Goal: Information Seeking & Learning: Learn about a topic

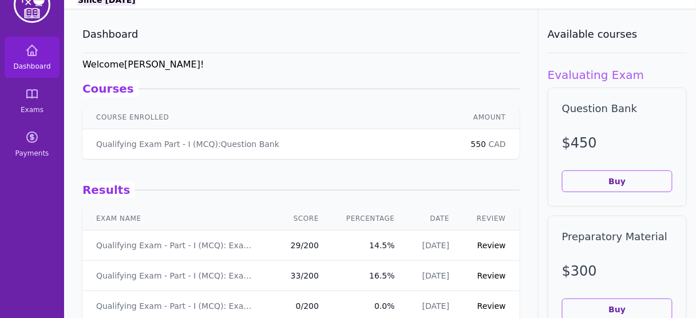
scroll to position [28, 0]
click at [492, 245] on link "Review" at bounding box center [491, 244] width 29 height 9
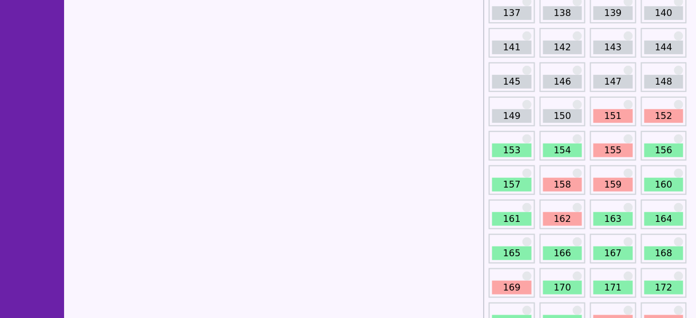
scroll to position [1277, 0]
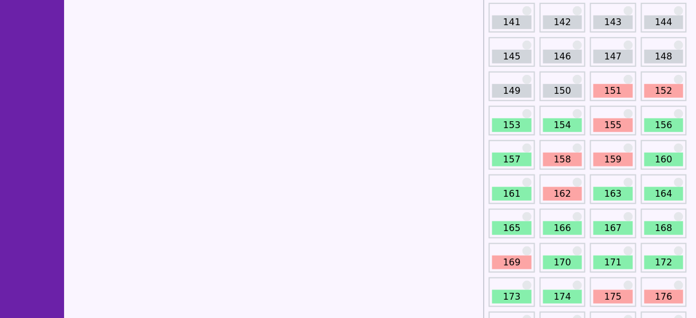
click at [609, 86] on link "151" at bounding box center [612, 91] width 39 height 14
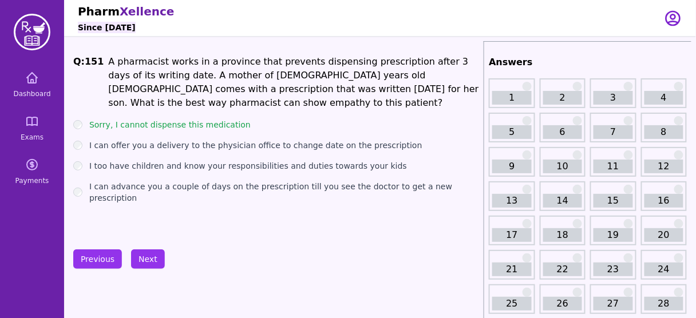
click at [208, 188] on div "Q: 151 A pharmacist works in a province that prevents dispensing prescription a…" at bounding box center [276, 141] width 406 height 172
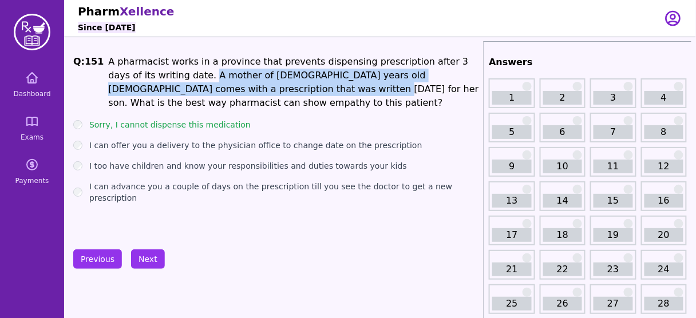
drag, startPoint x: 157, startPoint y: 71, endPoint x: 212, endPoint y: 89, distance: 57.7
click at [212, 89] on li "A pharmacist works in a province that prevents dispensing prescription after 3 …" at bounding box center [293, 82] width 371 height 55
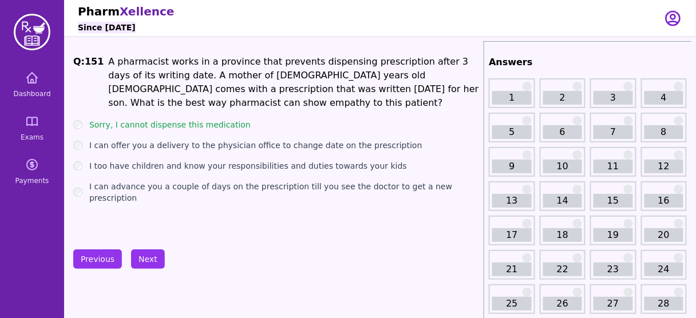
click at [232, 119] on label "Sorry, I cannot dispense this medication" at bounding box center [169, 124] width 161 height 11
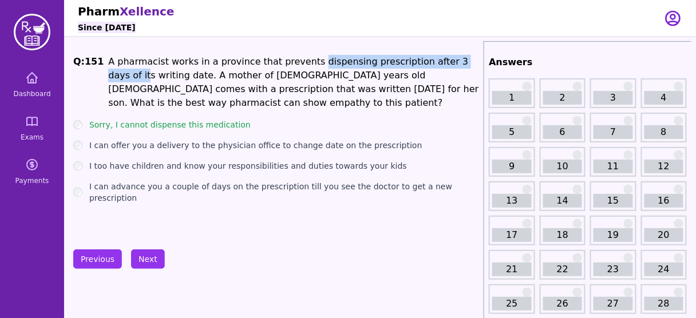
drag, startPoint x: 295, startPoint y: 57, endPoint x: 455, endPoint y: 67, distance: 160.6
click at [455, 67] on li "A pharmacist works in a province that prevents dispensing prescription after 3 …" at bounding box center [293, 82] width 371 height 55
click at [142, 267] on button "Next" at bounding box center [148, 258] width 34 height 19
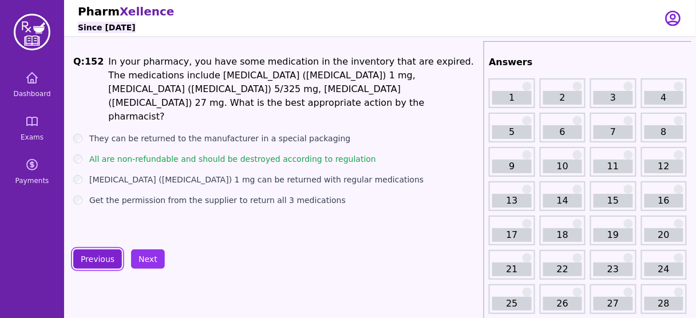
click at [78, 259] on button "Previous" at bounding box center [97, 258] width 49 height 19
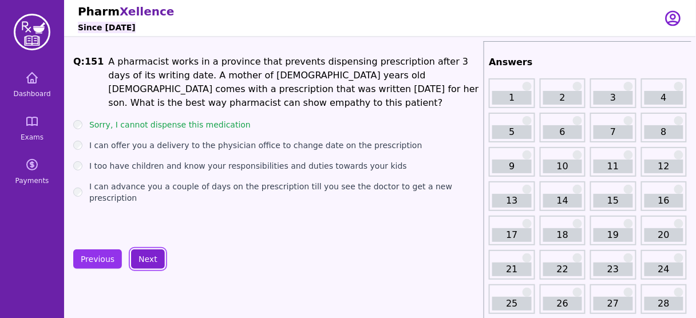
click at [144, 257] on button "Next" at bounding box center [148, 258] width 34 height 19
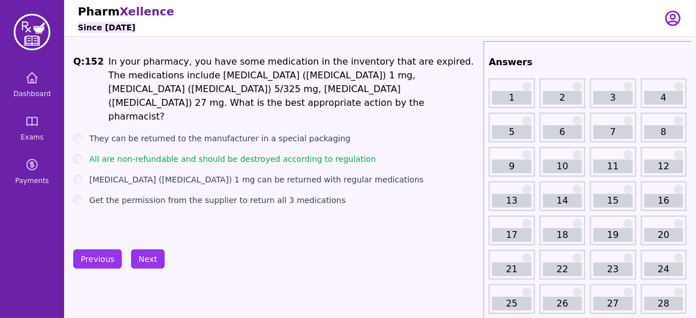
click at [256, 195] on label "Get the permission from the supplier to return all 3 medications" at bounding box center [217, 200] width 256 height 11
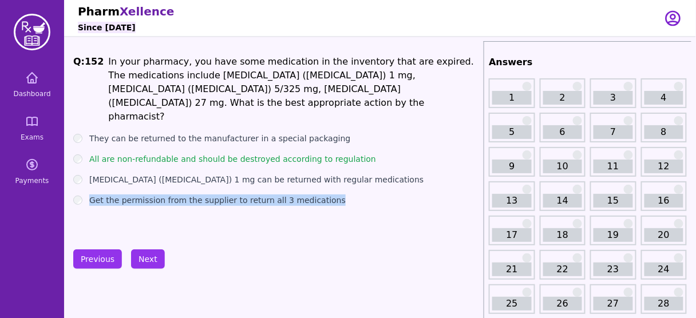
click at [256, 195] on label "Get the permission from the supplier to return all 3 medications" at bounding box center [217, 200] width 256 height 11
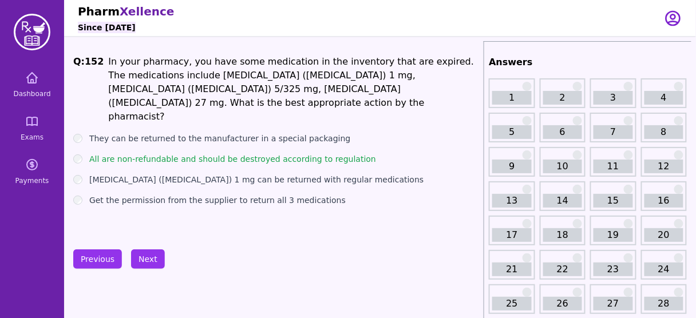
click at [298, 153] on label "All are non-refundable and should be destroyed according to regulation" at bounding box center [232, 158] width 287 height 11
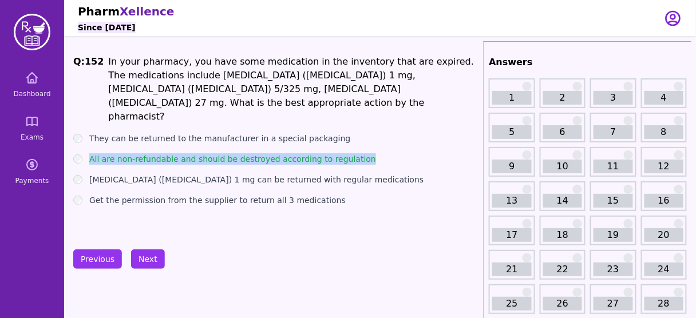
click at [298, 153] on label "All are non-refundable and should be destroyed according to regulation" at bounding box center [232, 158] width 287 height 11
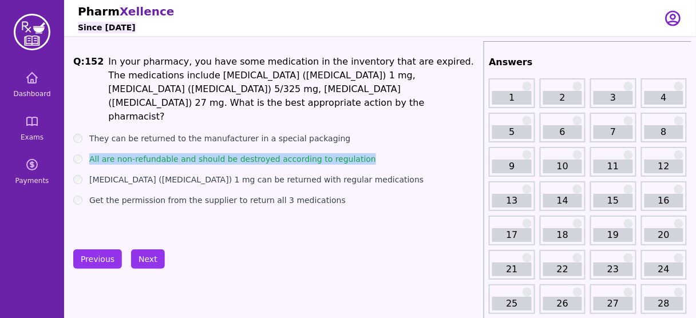
click at [298, 153] on label "All are non-refundable and should be destroyed according to regulation" at bounding box center [232, 158] width 287 height 11
click at [155, 261] on button "Next" at bounding box center [148, 258] width 34 height 19
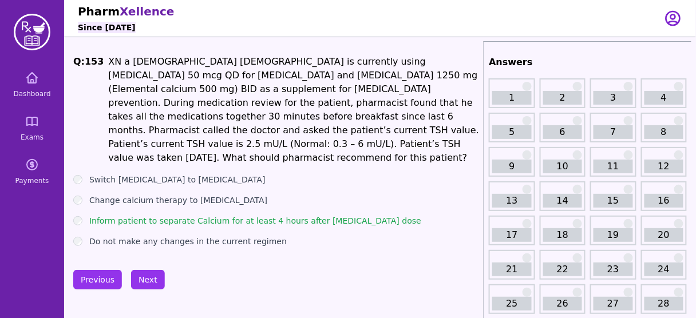
click at [147, 270] on button "Next" at bounding box center [148, 279] width 34 height 19
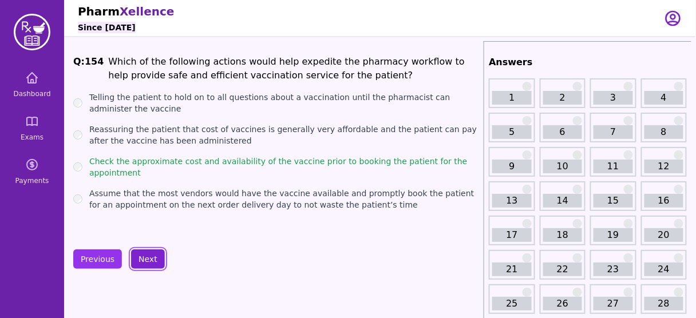
click at [148, 263] on button "Next" at bounding box center [148, 258] width 34 height 19
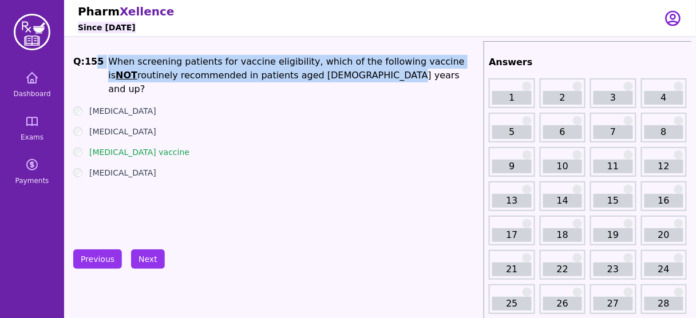
drag, startPoint x: 348, startPoint y: 78, endPoint x: 94, endPoint y: 45, distance: 256.3
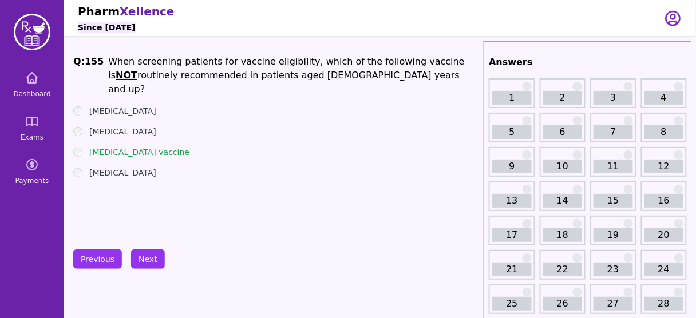
click at [370, 105] on div "[MEDICAL_DATA]" at bounding box center [276, 110] width 406 height 11
click at [137, 70] on u "NOT" at bounding box center [127, 75] width 22 height 11
click at [146, 253] on button "Next" at bounding box center [148, 258] width 34 height 19
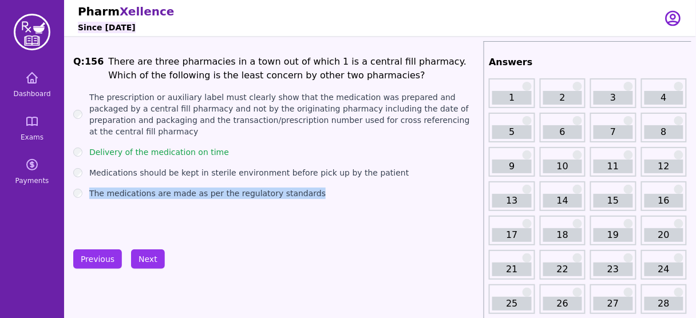
drag, startPoint x: 314, startPoint y: 184, endPoint x: 89, endPoint y: 169, distance: 225.4
click at [89, 169] on ul "The prescription or auxiliary label must clearly show that the medication was p…" at bounding box center [276, 146] width 406 height 108
click at [211, 217] on div "Q: 156 There are three pharmacies in a town out of which 1 is a central fill ph…" at bounding box center [276, 141] width 406 height 172
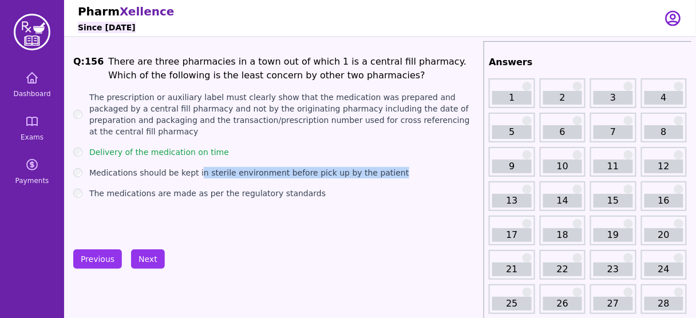
drag, startPoint x: 195, startPoint y: 161, endPoint x: 398, endPoint y: 158, distance: 202.6
click at [398, 167] on div "Medications should be kept in sterile environment before pick up by the patient" at bounding box center [276, 172] width 406 height 11
click at [210, 146] on label "Delivery of the medication on time" at bounding box center [159, 151] width 140 height 11
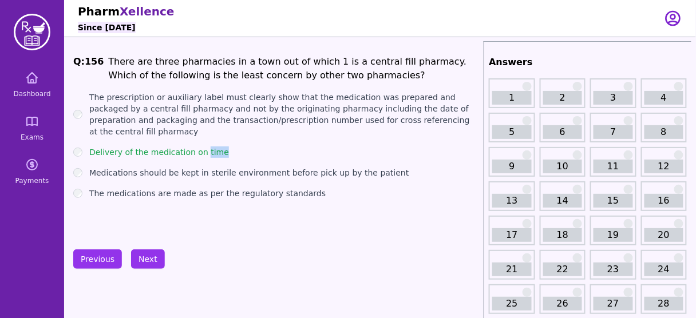
click at [210, 146] on label "Delivery of the medication on time" at bounding box center [159, 151] width 140 height 11
click at [185, 130] on ul "The prescription or auxiliary label must clearly show that the medication was p…" at bounding box center [276, 146] width 406 height 108
click at [175, 146] on label "Delivery of the medication on time" at bounding box center [159, 151] width 140 height 11
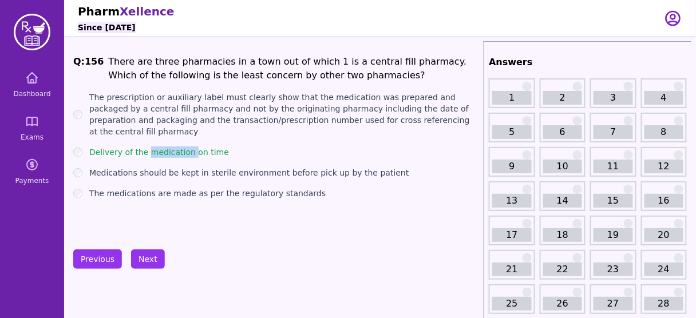
click at [175, 146] on label "Delivery of the medication on time" at bounding box center [159, 151] width 140 height 11
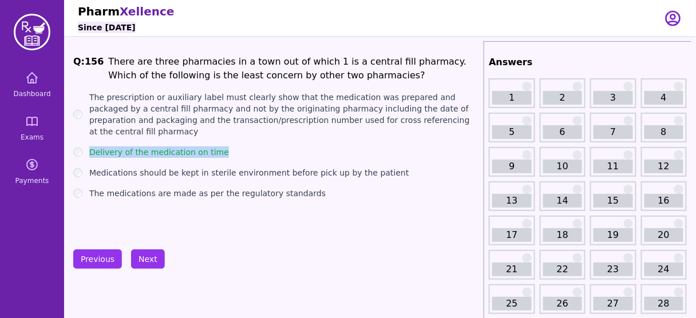
click at [175, 146] on label "Delivery of the medication on time" at bounding box center [159, 151] width 140 height 11
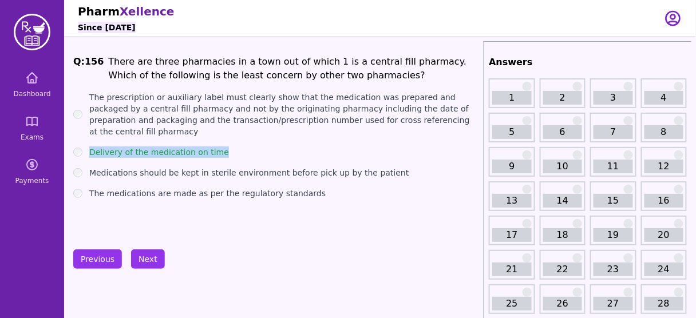
click at [175, 146] on label "Delivery of the medication on time" at bounding box center [159, 151] width 140 height 11
click at [147, 253] on button "Next" at bounding box center [148, 258] width 34 height 19
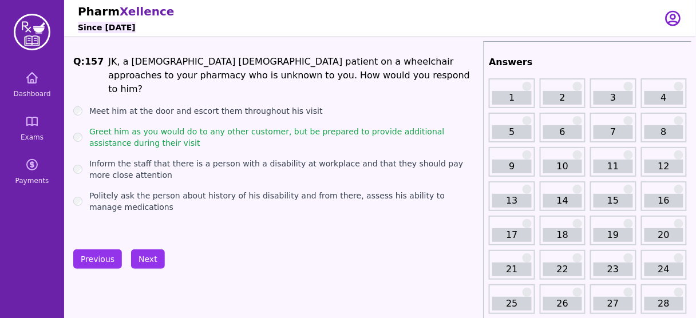
click at [184, 213] on div "Q: 157 JK, a [DEMOGRAPHIC_DATA] [DEMOGRAPHIC_DATA] patient on a wheelchair appr…" at bounding box center [276, 141] width 406 height 172
click at [146, 259] on button "Next" at bounding box center [148, 258] width 34 height 19
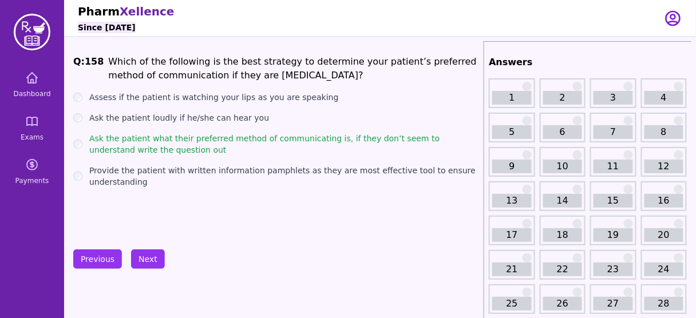
click at [157, 157] on ul "Assess if the patient is watching your lips as you are speaking Ask the patient…" at bounding box center [276, 140] width 406 height 96
click at [146, 251] on button "Next" at bounding box center [148, 258] width 34 height 19
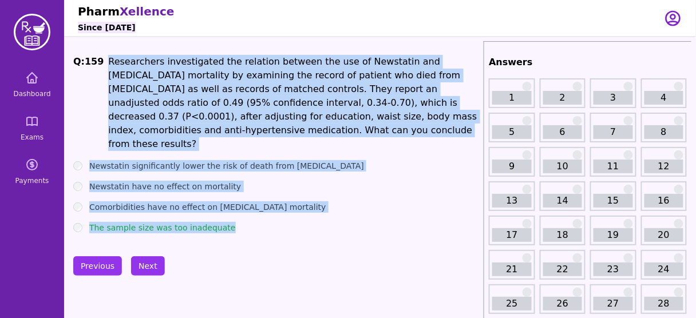
drag, startPoint x: 104, startPoint y: 59, endPoint x: 243, endPoint y: 225, distance: 216.9
click at [243, 225] on div "Q: 159 Researchers investigated the relation between the use of Newstatin and […" at bounding box center [276, 144] width 406 height 179
drag, startPoint x: 231, startPoint y: 217, endPoint x: 104, endPoint y: 57, distance: 204.4
click at [104, 57] on div "Q: 159 Researchers investigated the relation between the use of Newstatin and […" at bounding box center [276, 144] width 406 height 179
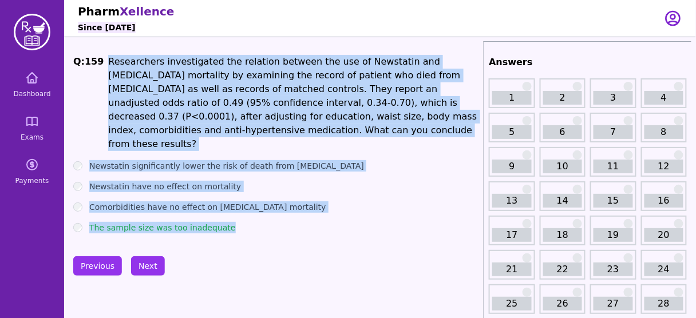
copy div "Researchers investigated the relation between the use of Newstatin and [MEDICAL…"
click at [292, 181] on div "Newstatin have no effect on mortality" at bounding box center [276, 186] width 406 height 11
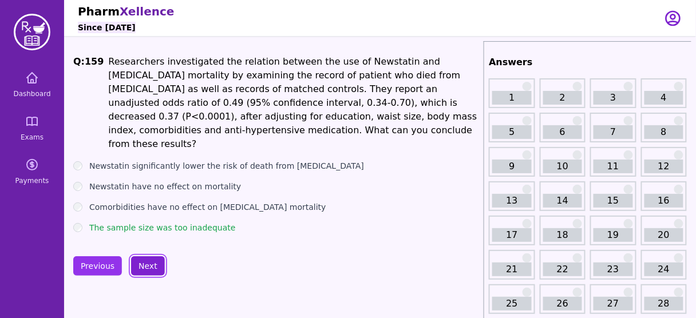
click at [144, 262] on button "Next" at bounding box center [148, 265] width 34 height 19
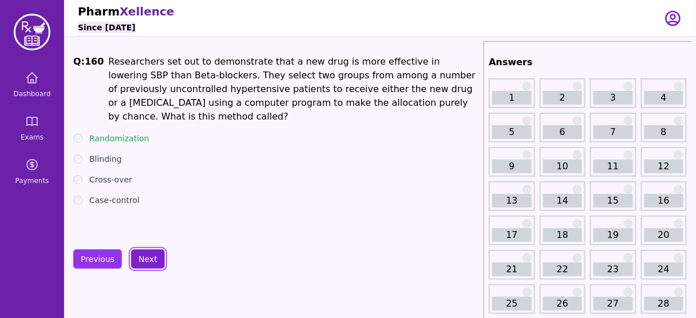
click at [137, 263] on button "Next" at bounding box center [148, 258] width 34 height 19
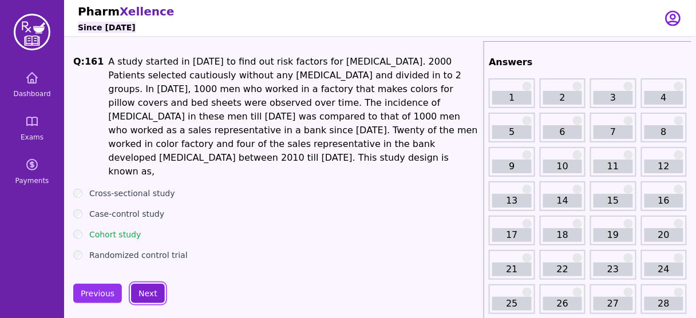
click at [140, 284] on button "Next" at bounding box center [148, 293] width 34 height 19
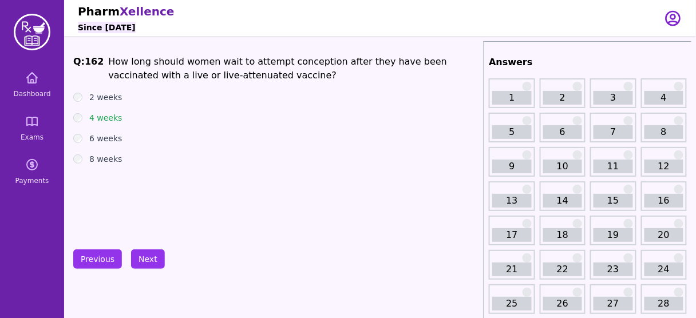
click at [142, 82] on div "Q: 162 How long should women wait to attempt conception after they have been va…" at bounding box center [276, 141] width 406 height 172
click at [140, 71] on li "How long should women wait to attempt conception after they have been vaccinate…" at bounding box center [293, 68] width 371 height 27
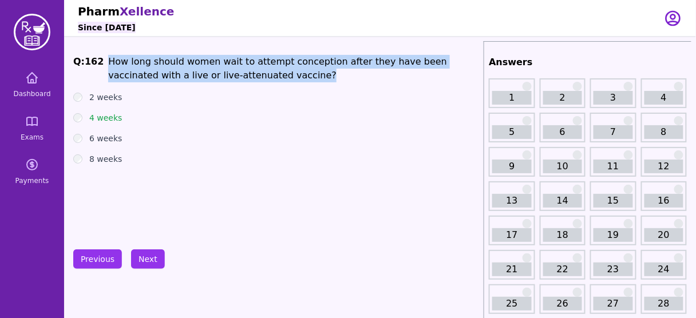
click at [140, 71] on li "How long should women wait to attempt conception after they have been vaccinate…" at bounding box center [293, 68] width 371 height 27
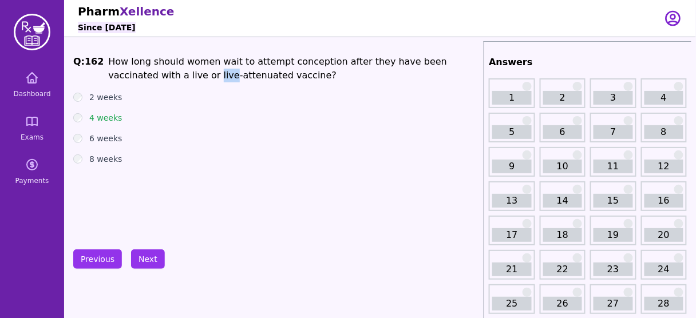
click at [140, 71] on li "How long should women wait to attempt conception after they have been vaccinate…" at bounding box center [293, 68] width 371 height 27
click at [137, 256] on button "Next" at bounding box center [148, 258] width 34 height 19
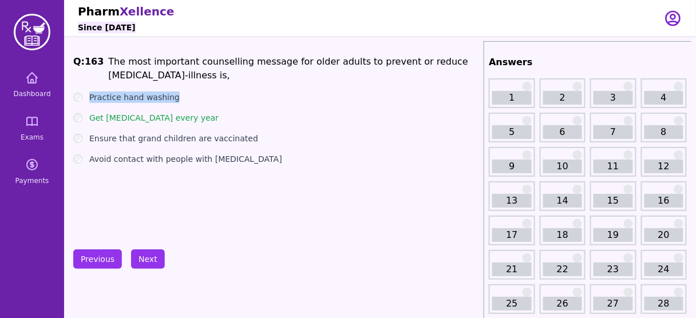
drag, startPoint x: 181, startPoint y: 97, endPoint x: 86, endPoint y: 102, distance: 94.6
click at [86, 102] on div "Practice hand washing" at bounding box center [276, 97] width 406 height 11
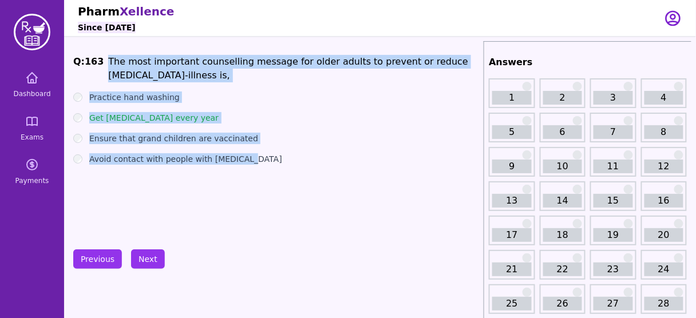
drag, startPoint x: 104, startPoint y: 61, endPoint x: 269, endPoint y: 182, distance: 204.3
click at [269, 182] on div "Q: 163 The most important counselling message for older adults to prevent or re…" at bounding box center [276, 141] width 406 height 172
copy div "The most important counselling message for older adults to prevent or reduce [M…"
click at [144, 155] on label "Avoid contact with people with [MEDICAL_DATA]" at bounding box center [185, 158] width 193 height 11
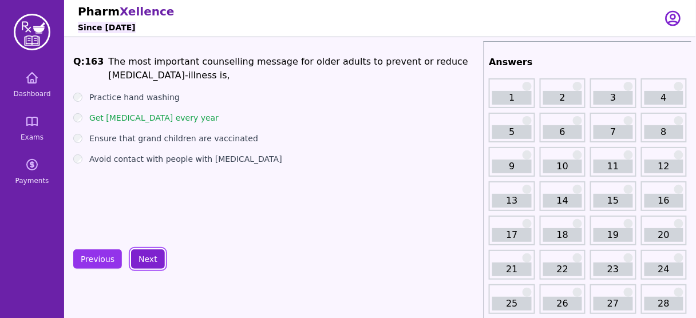
click at [144, 249] on button "Next" at bounding box center [148, 258] width 34 height 19
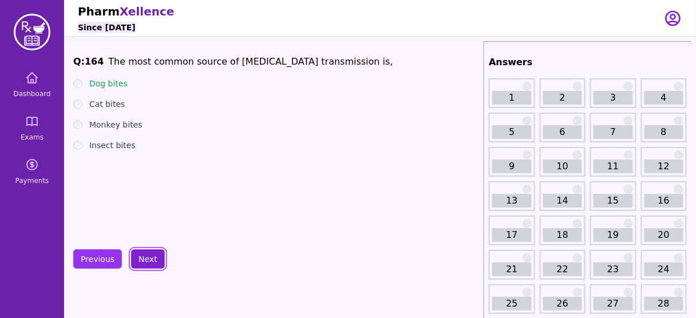
click at [140, 266] on button "Next" at bounding box center [148, 258] width 34 height 19
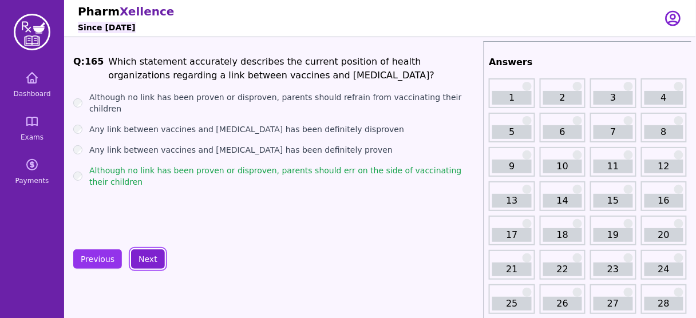
click at [144, 261] on button "Next" at bounding box center [148, 258] width 34 height 19
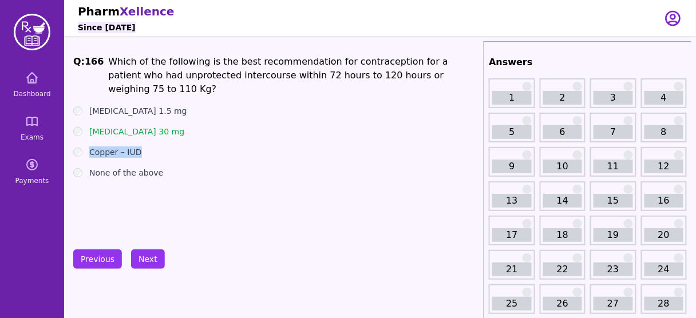
drag, startPoint x: 145, startPoint y: 137, endPoint x: 89, endPoint y: 132, distance: 56.9
click at [89, 146] on div "Copper – IUD" at bounding box center [276, 151] width 406 height 11
click at [113, 90] on div "Q: 166 Which of the following is the best recommendation for contraception for …" at bounding box center [276, 141] width 406 height 172
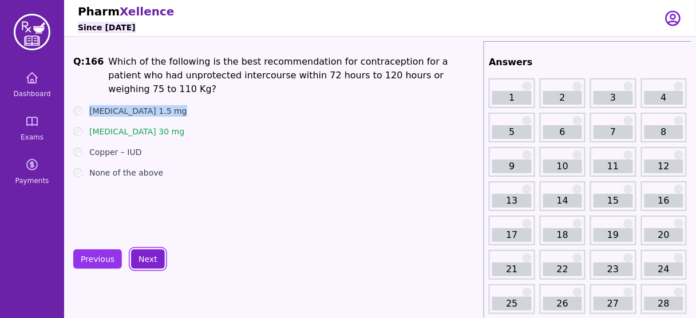
click at [149, 258] on button "Next" at bounding box center [148, 258] width 34 height 19
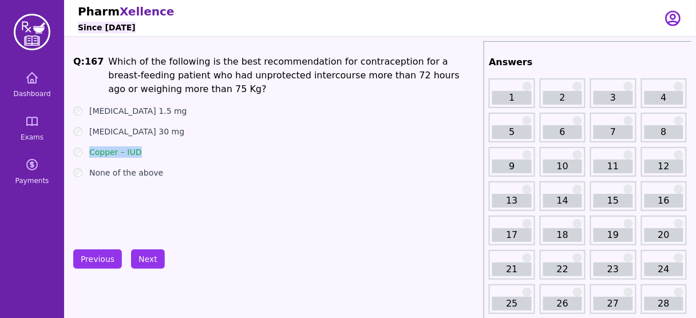
drag, startPoint x: 143, startPoint y: 147, endPoint x: 89, endPoint y: 148, distance: 54.4
click at [89, 148] on div "Copper – IUD" at bounding box center [276, 151] width 406 height 11
click at [145, 255] on button "Next" at bounding box center [148, 258] width 34 height 19
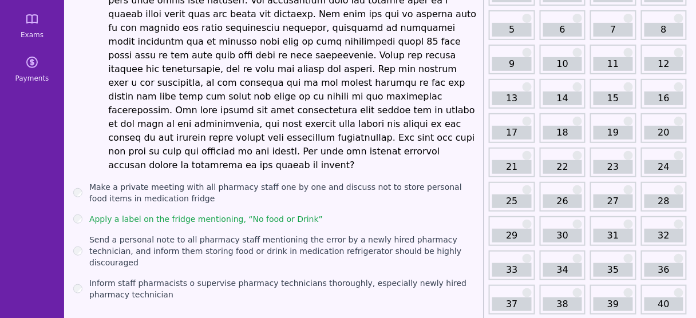
scroll to position [115, 0]
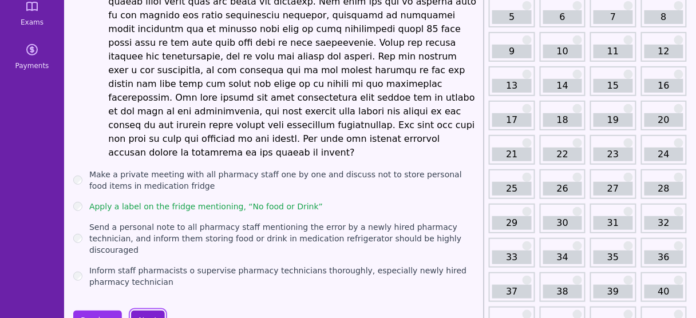
click at [146, 311] on button "Next" at bounding box center [148, 320] width 34 height 19
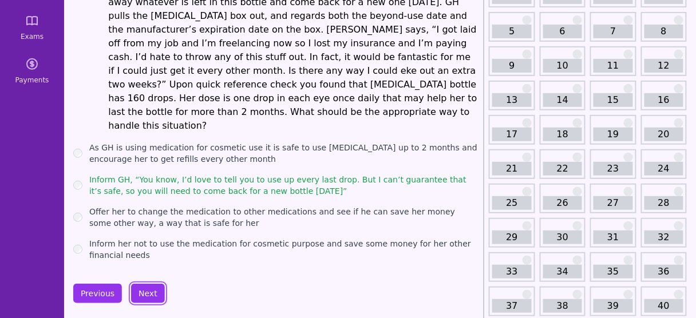
scroll to position [101, 0]
drag, startPoint x: 237, startPoint y: 213, endPoint x: 304, endPoint y: 220, distance: 67.3
click at [304, 238] on label "Inform her not to use the medication for cosmetic purpose and save some money f…" at bounding box center [284, 249] width 390 height 23
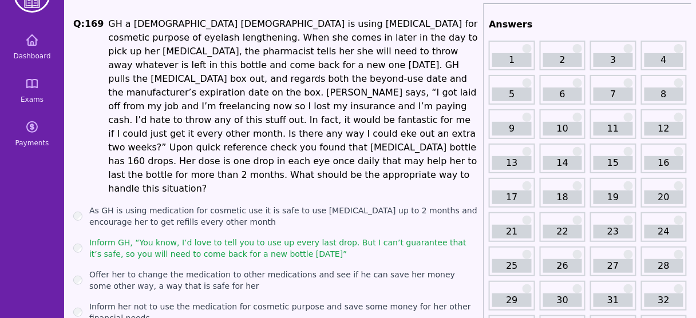
scroll to position [29, 0]
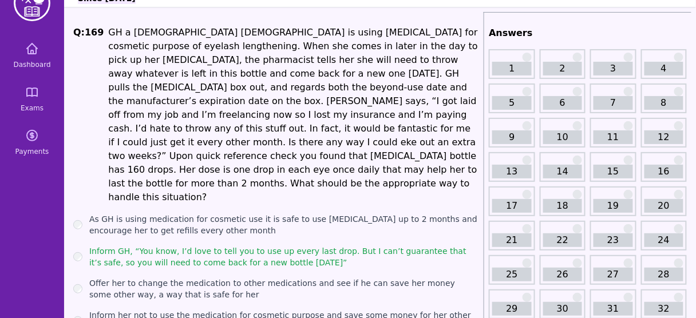
drag, startPoint x: 296, startPoint y: 232, endPoint x: 66, endPoint y: 217, distance: 230.5
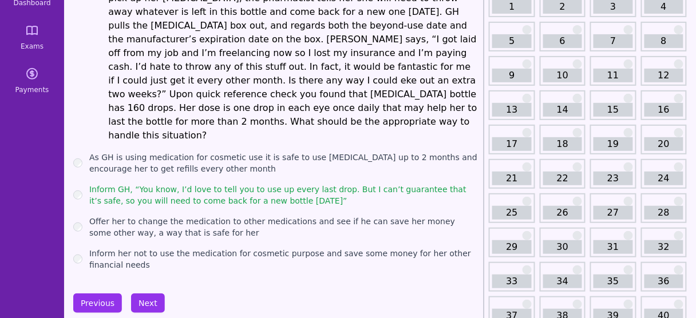
scroll to position [92, 0]
click at [149, 293] on button "Next" at bounding box center [148, 302] width 34 height 19
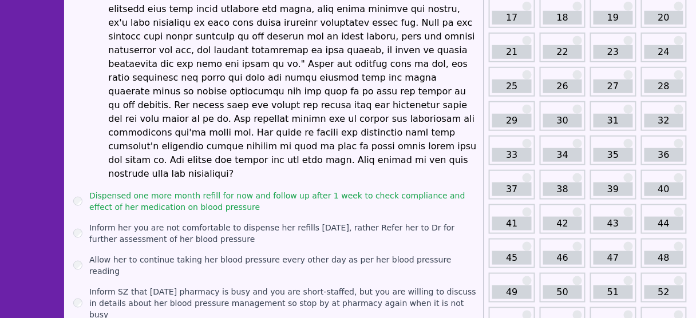
scroll to position [218, 0]
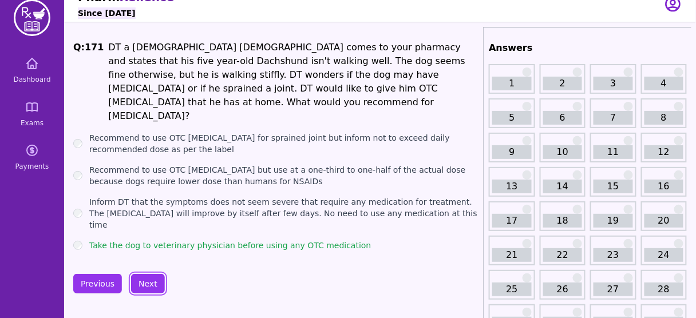
scroll to position [14, 0]
click at [146, 275] on button "Next" at bounding box center [148, 284] width 34 height 19
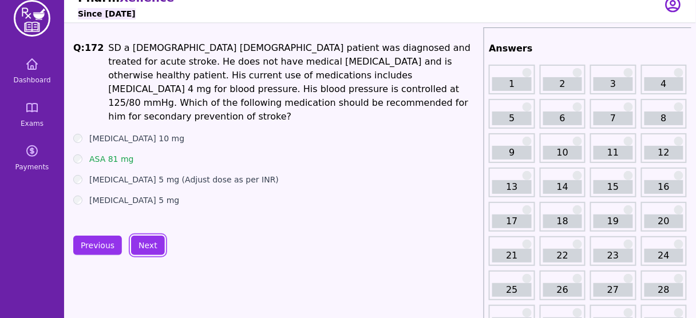
scroll to position [12, 0]
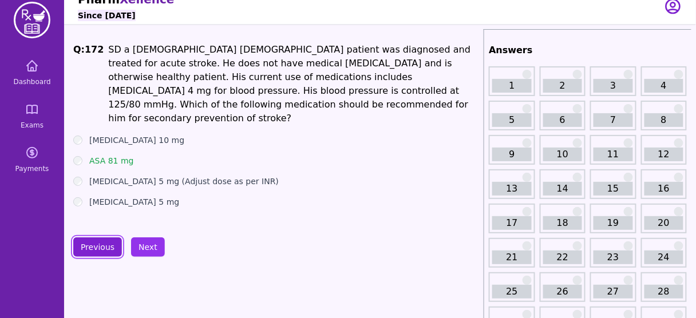
click at [96, 243] on button "Previous" at bounding box center [97, 246] width 49 height 19
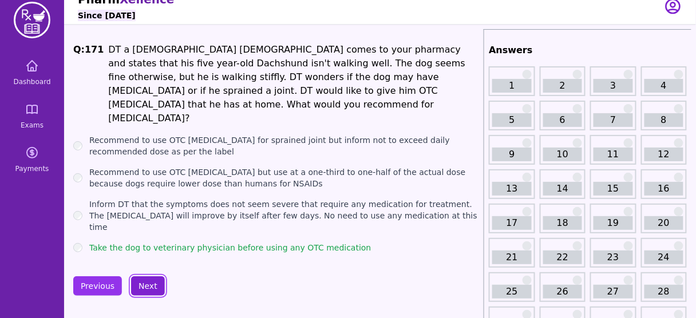
click at [144, 276] on button "Next" at bounding box center [148, 285] width 34 height 19
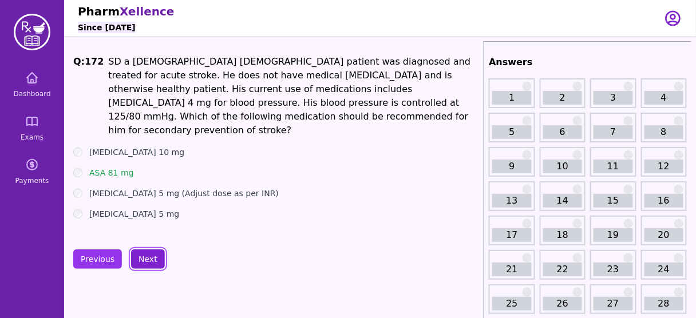
click at [138, 253] on button "Next" at bounding box center [148, 258] width 34 height 19
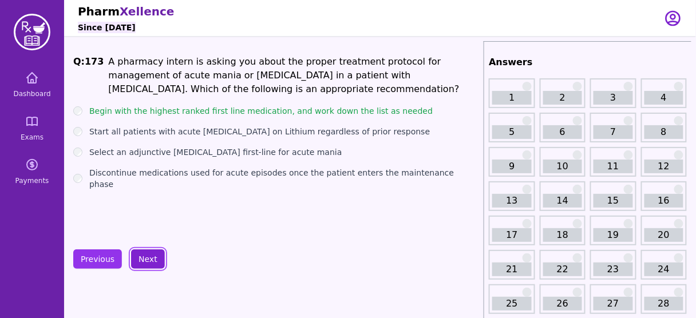
click at [138, 253] on button "Next" at bounding box center [148, 258] width 34 height 19
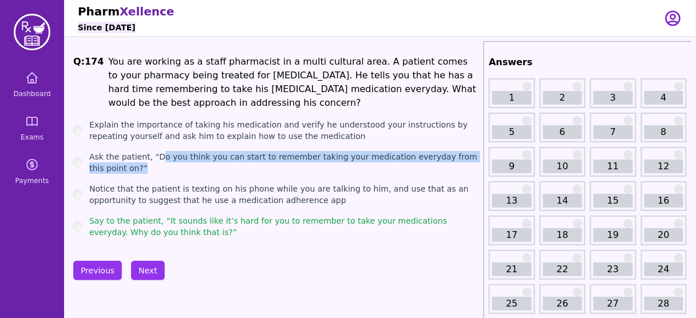
drag, startPoint x: 156, startPoint y: 158, endPoint x: 196, endPoint y: 168, distance: 41.2
click at [196, 168] on label "Ask the patient, “Do you think you can start to remember taking your medication…" at bounding box center [284, 162] width 390 height 23
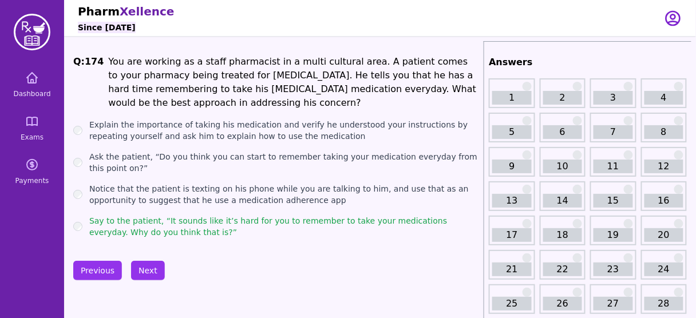
click at [148, 231] on label "Say to the patient, “It sounds like it’s hard for you to remember to take your …" at bounding box center [284, 226] width 390 height 23
click at [211, 96] on li "You are working as a staff pharmacist in a multi cultural area. A patient comes…" at bounding box center [293, 82] width 371 height 55
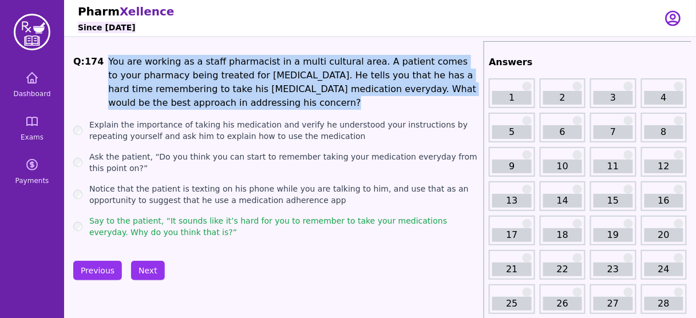
click at [211, 96] on li "You are working as a staff pharmacist in a multi cultural area. A patient comes…" at bounding box center [293, 82] width 371 height 55
click at [152, 268] on button "Next" at bounding box center [148, 270] width 34 height 19
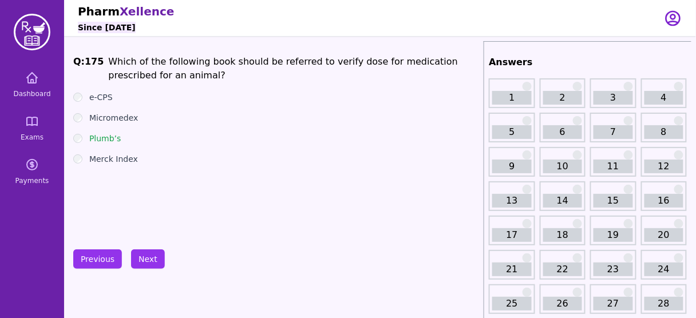
click at [142, 223] on div "Q: 175 Which of the following book should be referred to verify dose for medica…" at bounding box center [276, 141] width 406 height 172
click at [141, 263] on button "Next" at bounding box center [148, 258] width 34 height 19
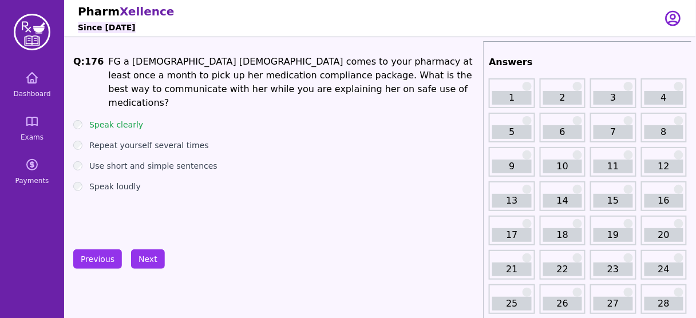
click at [164, 160] on label "Use short and simple sentences" at bounding box center [153, 165] width 128 height 11
drag, startPoint x: 164, startPoint y: 149, endPoint x: 144, endPoint y: 176, distance: 33.5
click at [144, 181] on div "Speak loudly" at bounding box center [276, 186] width 406 height 11
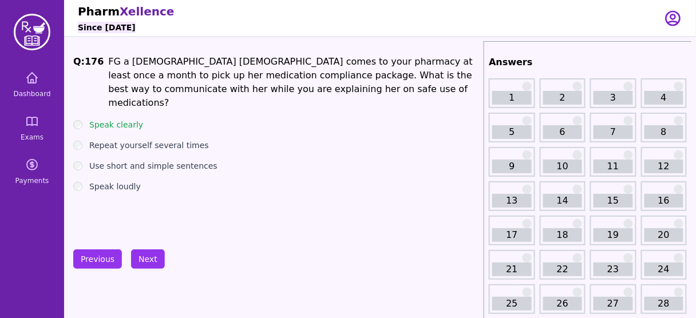
click at [132, 160] on label "Use short and simple sentences" at bounding box center [153, 165] width 128 height 11
click at [141, 259] on button "Next" at bounding box center [148, 258] width 34 height 19
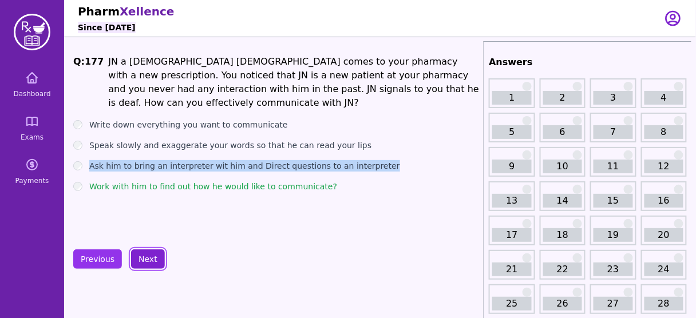
click at [141, 259] on button "Next" at bounding box center [148, 258] width 34 height 19
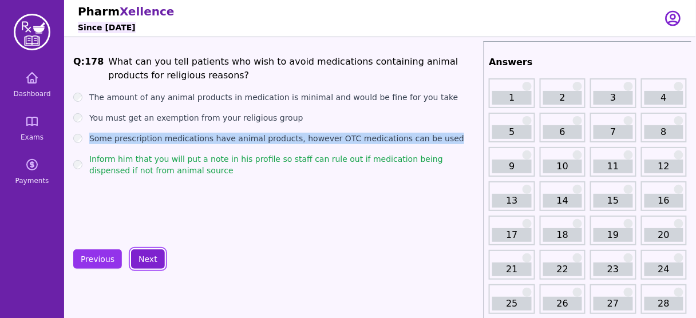
click at [141, 259] on button "Next" at bounding box center [148, 258] width 34 height 19
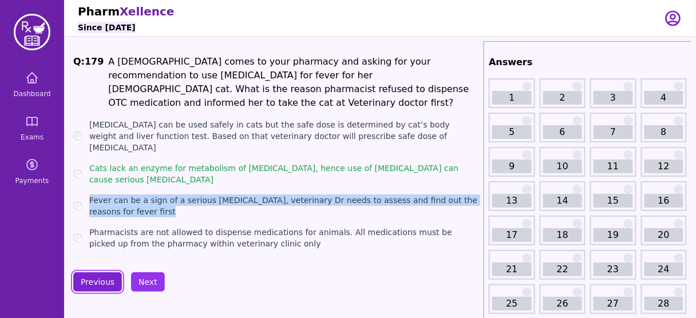
click at [93, 272] on button "Previous" at bounding box center [97, 281] width 49 height 19
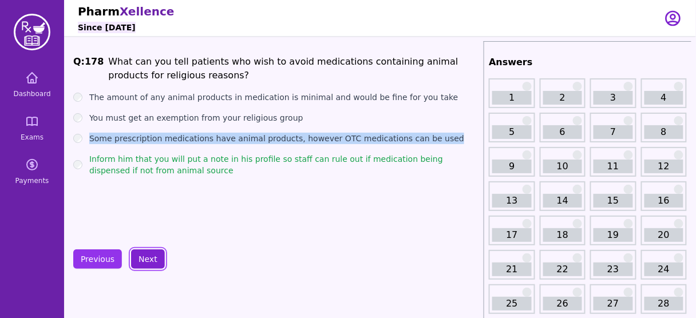
click at [146, 258] on button "Next" at bounding box center [148, 258] width 34 height 19
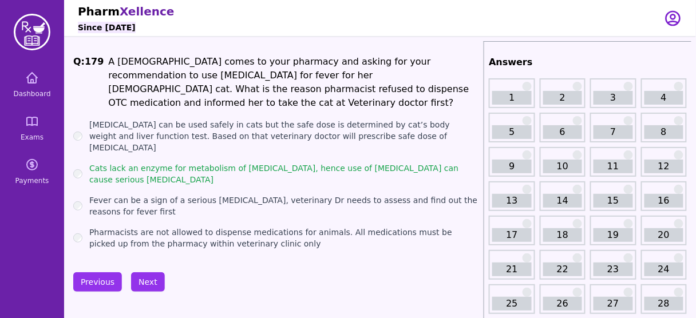
click at [194, 227] on label "Pharmacists are not allowed to dispense medications for animals. All medication…" at bounding box center [284, 238] width 390 height 23
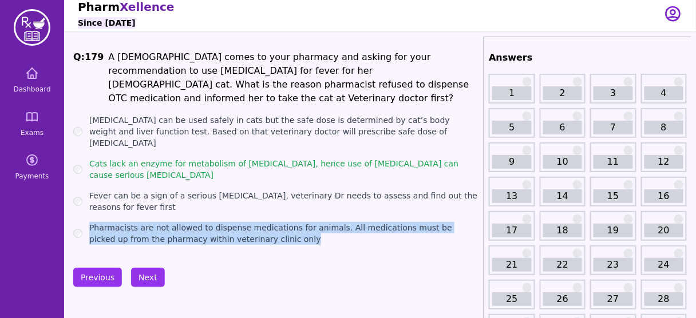
drag, startPoint x: 241, startPoint y: 215, endPoint x: 88, endPoint y: 192, distance: 155.1
click at [88, 192] on ul "[MEDICAL_DATA] can be used safely in cats but the safe dose is determined by ca…" at bounding box center [276, 179] width 406 height 130
click at [146, 268] on button "Next" at bounding box center [148, 277] width 34 height 19
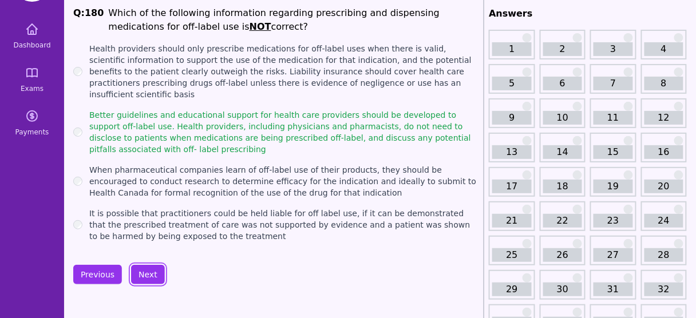
scroll to position [49, 0]
click at [103, 265] on button "Previous" at bounding box center [97, 274] width 49 height 19
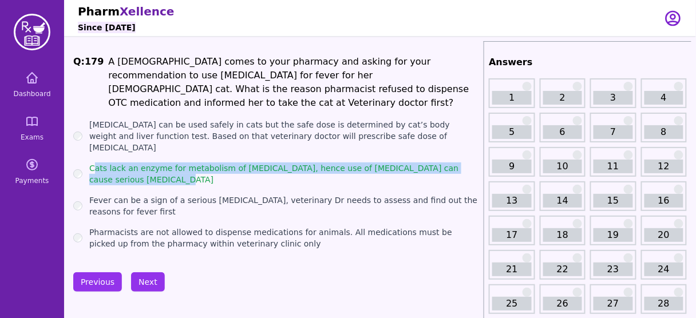
drag, startPoint x: 134, startPoint y: 153, endPoint x: 93, endPoint y: 140, distance: 43.1
click at [93, 163] on label "Cats lack an enzyme for metabolism of [MEDICAL_DATA], hence use of [MEDICAL_DAT…" at bounding box center [284, 174] width 390 height 23
click at [147, 272] on button "Next" at bounding box center [148, 281] width 34 height 19
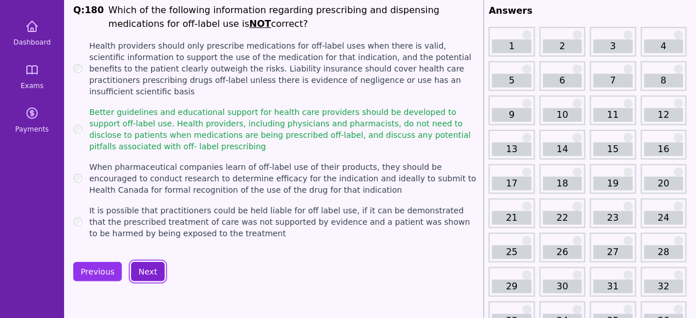
scroll to position [51, 0]
click at [145, 263] on button "Next" at bounding box center [148, 272] width 34 height 19
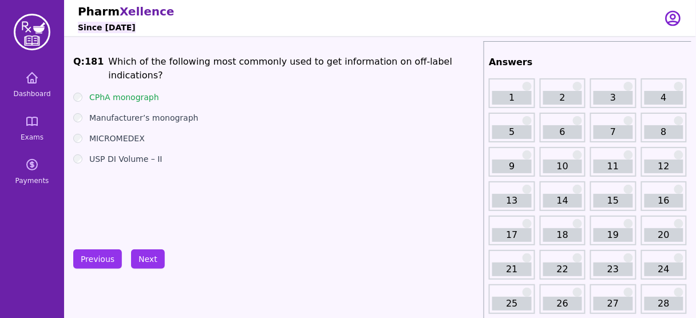
click at [187, 112] on label "Manufacturer’s monograph" at bounding box center [143, 117] width 109 height 11
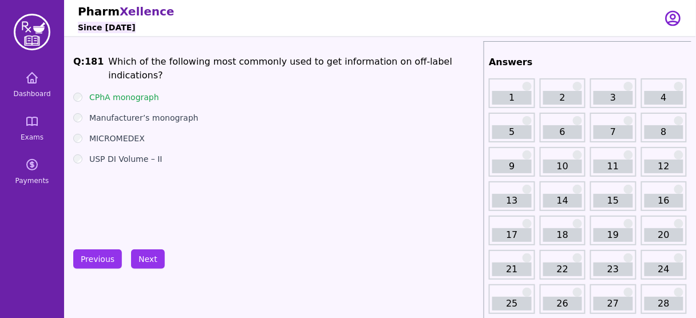
click at [187, 112] on label "Manufacturer’s monograph" at bounding box center [143, 117] width 109 height 11
click at [125, 133] on label "MICROMEDEX" at bounding box center [117, 138] width 56 height 11
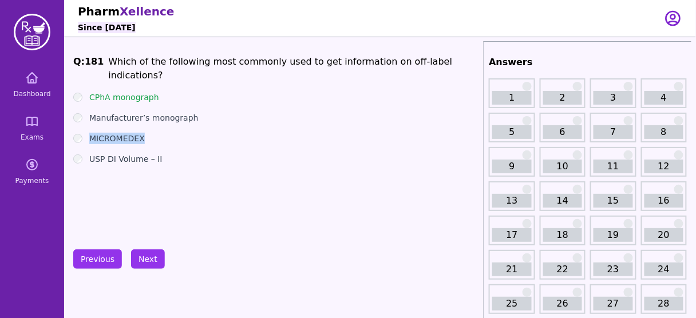
click at [125, 133] on label "MICROMEDEX" at bounding box center [117, 138] width 56 height 11
click at [130, 133] on label "MICROMEDEX" at bounding box center [117, 138] width 56 height 11
click at [148, 256] on button "Next" at bounding box center [148, 258] width 34 height 19
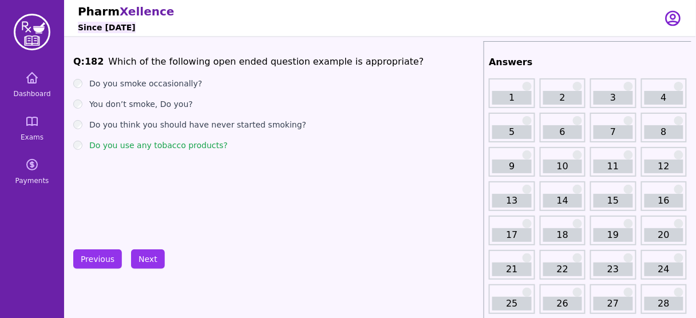
click at [188, 204] on div "Q: 182 Which of the following open ended question example is appropriate? Do yo…" at bounding box center [276, 141] width 406 height 172
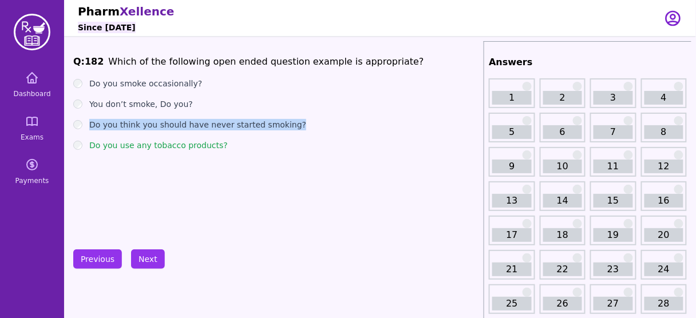
drag, startPoint x: 292, startPoint y: 124, endPoint x: 88, endPoint y: 124, distance: 204.3
click at [88, 124] on div "Do you think you should have never started smoking?" at bounding box center [276, 124] width 406 height 11
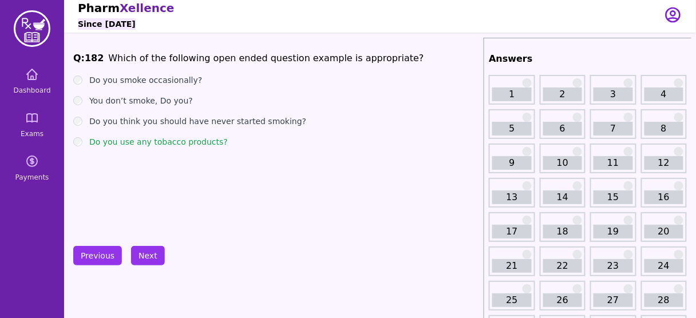
click at [192, 143] on label "Do you use any tobacco products?" at bounding box center [158, 141] width 138 height 11
click at [120, 142] on label "Do you use any tobacco products?" at bounding box center [158, 141] width 138 height 11
click at [140, 256] on button "Next" at bounding box center [148, 255] width 34 height 19
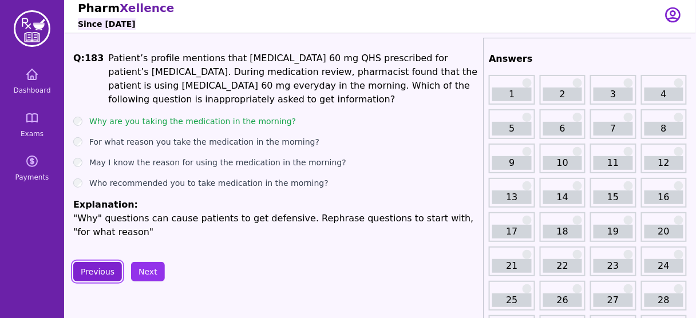
click at [93, 275] on button "Previous" at bounding box center [97, 271] width 49 height 19
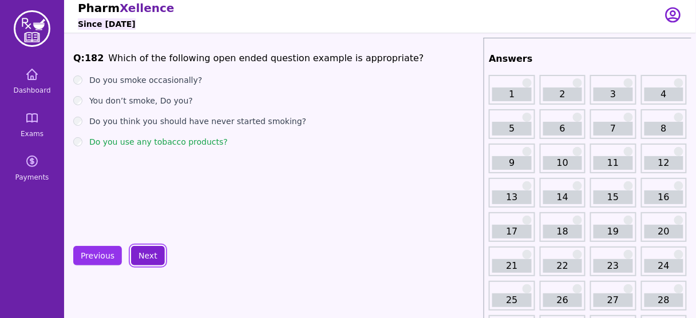
click at [150, 257] on button "Next" at bounding box center [148, 255] width 34 height 19
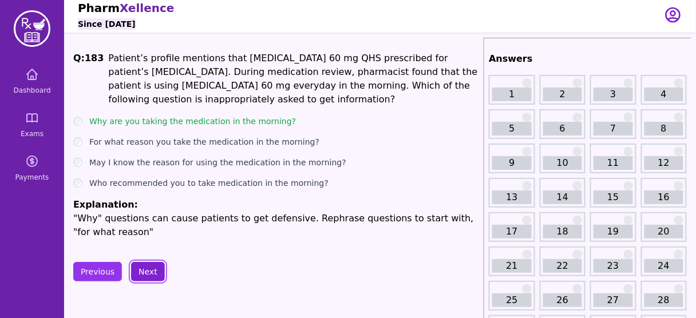
click at [142, 271] on button "Next" at bounding box center [148, 271] width 34 height 19
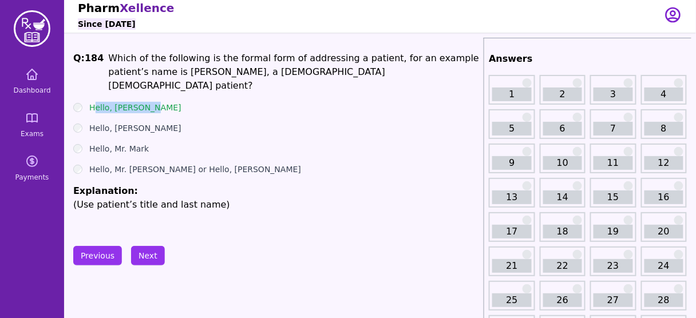
drag, startPoint x: 153, startPoint y: 90, endPoint x: 94, endPoint y: 90, distance: 58.4
click at [94, 102] on div "Hello, [PERSON_NAME]" at bounding box center [276, 107] width 406 height 11
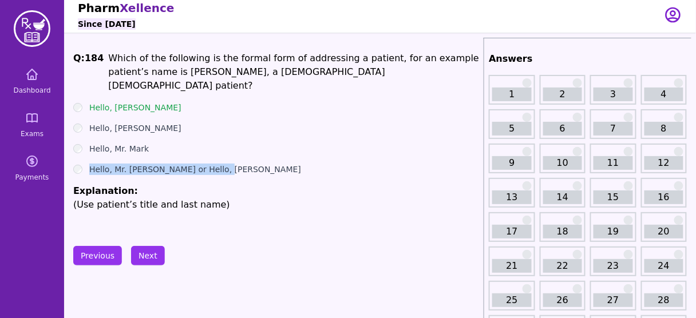
drag, startPoint x: 217, startPoint y: 152, endPoint x: 86, endPoint y: 149, distance: 131.1
click at [86, 149] on ul "Hello, [PERSON_NAME] Hello, [PERSON_NAME] Hello, Mr. [PERSON_NAME] Hello, Mr. […" at bounding box center [276, 157] width 406 height 110
click at [227, 167] on ul "Hello, [PERSON_NAME] Hello, [PERSON_NAME] Hello, Mr. [PERSON_NAME] Hello, Mr. […" at bounding box center [276, 157] width 406 height 110
click at [227, 165] on ul "Hello, [PERSON_NAME] Hello, [PERSON_NAME] Hello, Mr. [PERSON_NAME] Hello, Mr. […" at bounding box center [276, 157] width 406 height 110
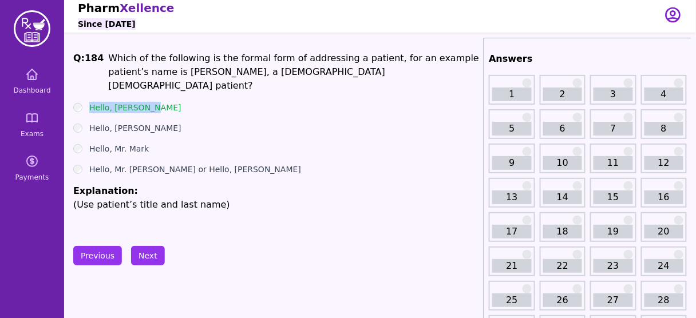
drag, startPoint x: 159, startPoint y: 94, endPoint x: 82, endPoint y: 91, distance: 76.2
click at [82, 102] on div "Hello, [PERSON_NAME]" at bounding box center [276, 107] width 406 height 11
drag, startPoint x: 152, startPoint y: 95, endPoint x: 104, endPoint y: 100, distance: 48.3
click at [104, 102] on ul "Hello, [PERSON_NAME] Hello, [PERSON_NAME] Hello, Mr. [PERSON_NAME] Hello, Mr. […" at bounding box center [276, 157] width 406 height 110
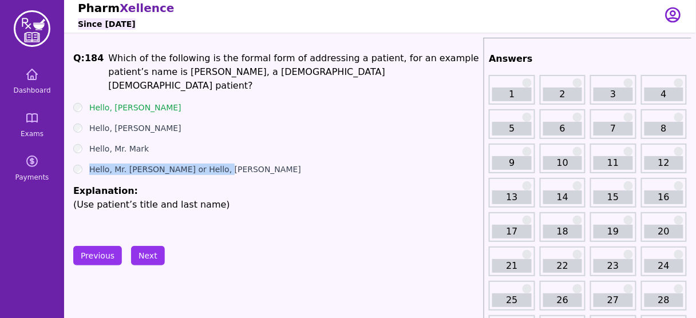
drag, startPoint x: 220, startPoint y: 153, endPoint x: 85, endPoint y: 148, distance: 134.6
click at [85, 148] on ul "Hello, [PERSON_NAME] Hello, [PERSON_NAME] Hello, Mr. [PERSON_NAME] Hello, Mr. […" at bounding box center [276, 157] width 406 height 110
click at [165, 164] on label "Hello, Mr. [PERSON_NAME] or Hello, [PERSON_NAME]" at bounding box center [195, 169] width 212 height 11
drag, startPoint x: 165, startPoint y: 153, endPoint x: 205, endPoint y: 140, distance: 41.8
click at [205, 140] on ul "Hello, [PERSON_NAME] Hello, [PERSON_NAME] Hello, Mr. [PERSON_NAME] Hello, Mr. […" at bounding box center [276, 157] width 406 height 110
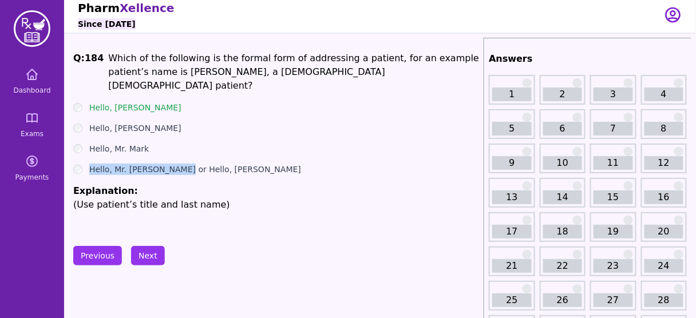
click at [205, 143] on div "Hello, Mr. Mark" at bounding box center [276, 148] width 406 height 11
click at [204, 184] on li "Explanation: (Use patient’s title and last name)" at bounding box center [276, 197] width 406 height 27
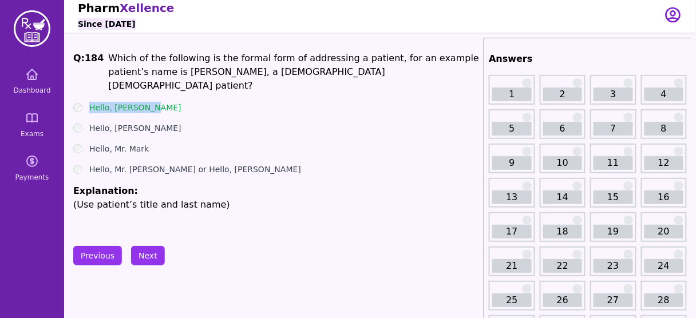
drag, startPoint x: 155, startPoint y: 92, endPoint x: 90, endPoint y: 82, distance: 65.4
click at [90, 82] on div "Q: 184 Which of the following is the formal form of addressing a patient, for a…" at bounding box center [276, 138] width 406 height 172
click at [150, 198] on p "(Use patient’s title and last name)" at bounding box center [276, 205] width 406 height 14
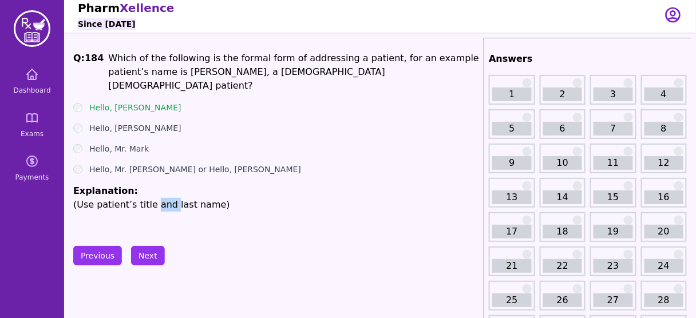
click at [150, 198] on p "(Use patient’s title and last name)" at bounding box center [276, 205] width 406 height 14
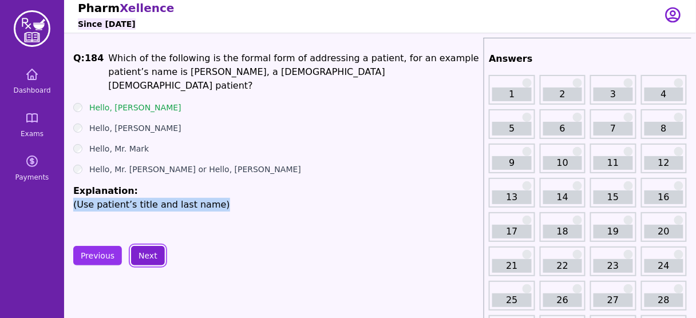
click at [140, 247] on button "Next" at bounding box center [148, 255] width 34 height 19
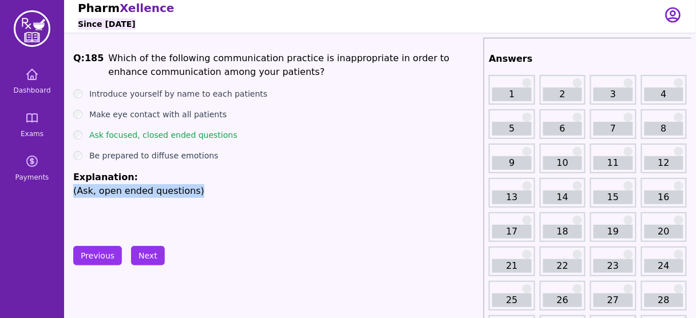
click at [165, 212] on div "Q: 185 Which of the following communication practice is inappropriate in order …" at bounding box center [276, 138] width 406 height 172
click at [168, 191] on p "(Ask, open ended questions)" at bounding box center [276, 191] width 406 height 14
click at [148, 251] on button "Next" at bounding box center [148, 255] width 34 height 19
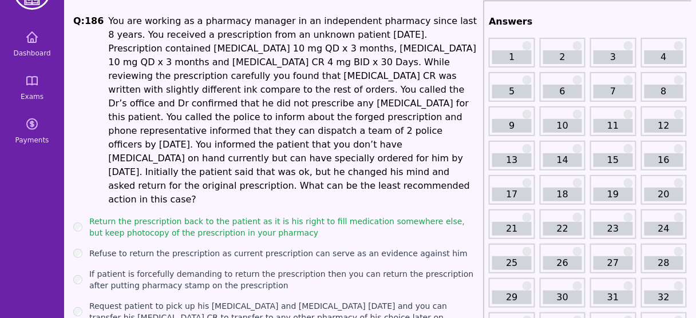
scroll to position [40, 0]
click at [96, 19] on h1 "Q: 186" at bounding box center [88, 111] width 30 height 192
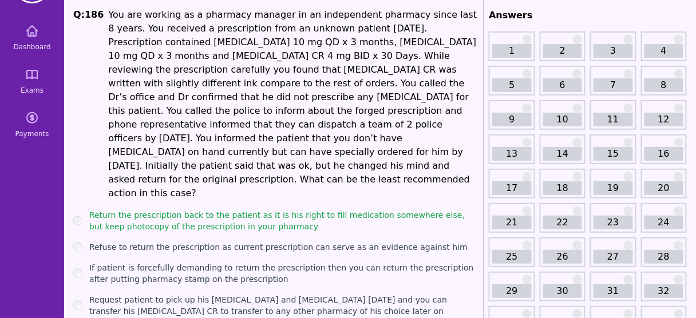
scroll to position [47, 0]
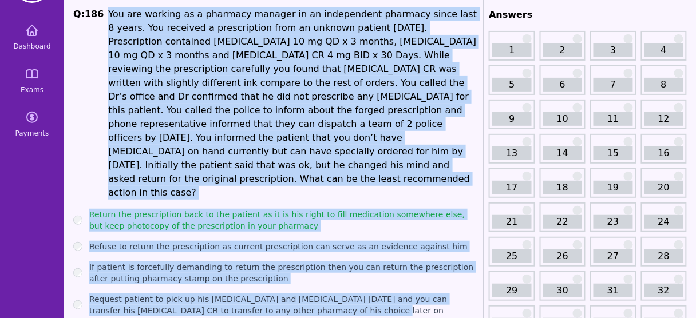
drag, startPoint x: 103, startPoint y: 15, endPoint x: 378, endPoint y: 272, distance: 376.9
click at [378, 272] on div "Q: 186 You are working as a pharmacy manager in an independent pharmacy since l…" at bounding box center [276, 161] width 406 height 309
copy div "Lor ips dolorsi am c adipisci elitsed do ei temporincid utlabore etdol magn 2 a…"
click at [327, 214] on ul "Return the prescription back to the patient as it is his right to fill medicati…" at bounding box center [276, 263] width 406 height 108
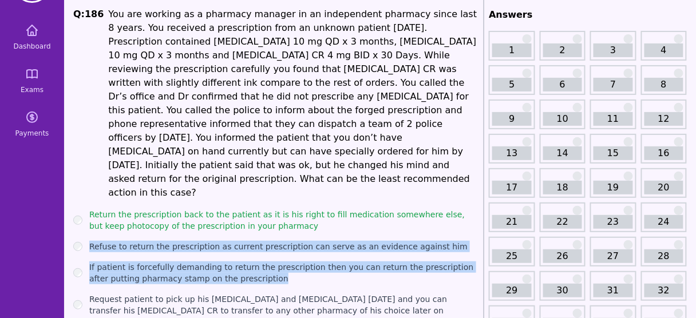
drag, startPoint x: 252, startPoint y: 240, endPoint x: 268, endPoint y: 190, distance: 52.3
click at [268, 209] on ul "Return the prescription back to the patient as it is his right to fill medicati…" at bounding box center [276, 263] width 406 height 108
click at [268, 209] on label "Return the prescription back to the patient as it is his right to fill medicati…" at bounding box center [284, 220] width 390 height 23
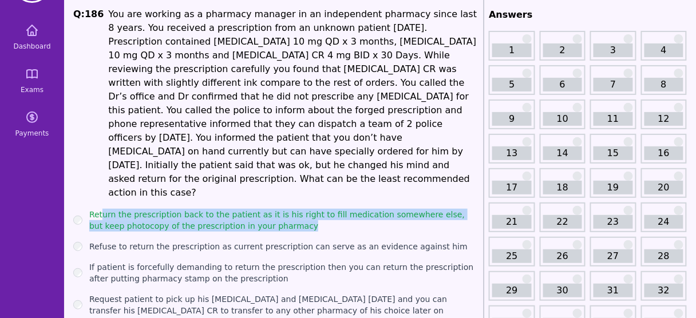
drag, startPoint x: 271, startPoint y: 190, endPoint x: 98, endPoint y: 167, distance: 174.9
click at [98, 209] on label "Return the prescription back to the patient as it is his right to fill medicati…" at bounding box center [284, 220] width 390 height 23
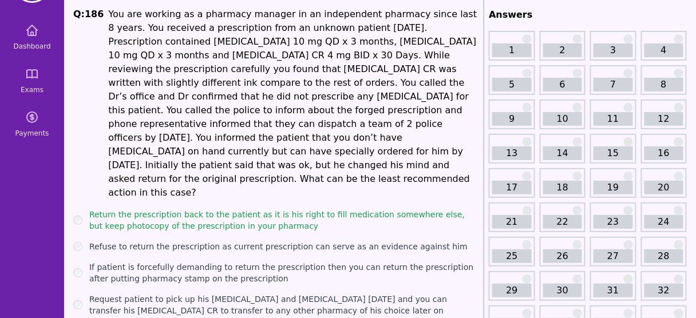
click at [299, 154] on li "You are working as a pharmacy manager in an independent pharmacy since last 8 y…" at bounding box center [293, 103] width 371 height 192
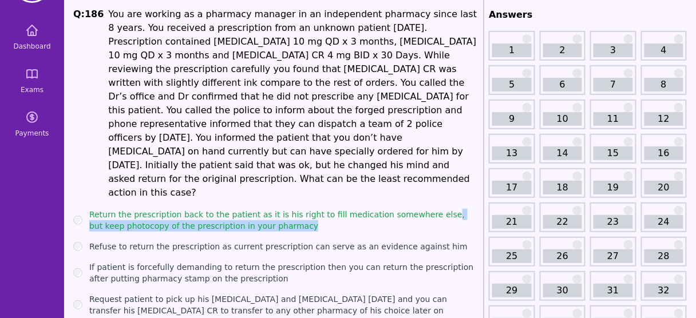
drag, startPoint x: 271, startPoint y: 181, endPoint x: 425, endPoint y: 174, distance: 154.1
click at [425, 209] on label "Return the prescription back to the patient as it is his right to fill medicati…" at bounding box center [284, 220] width 390 height 23
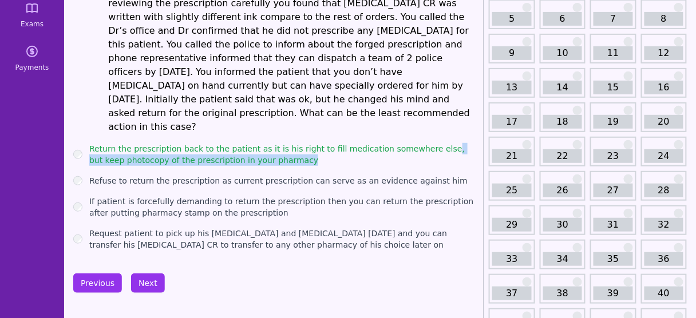
scroll to position [119, 0]
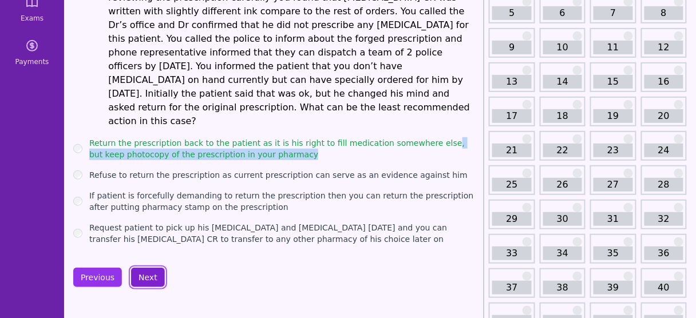
click at [140, 268] on button "Next" at bounding box center [148, 277] width 34 height 19
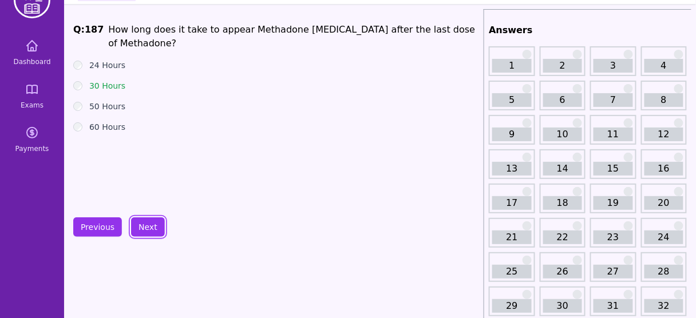
scroll to position [22, 0]
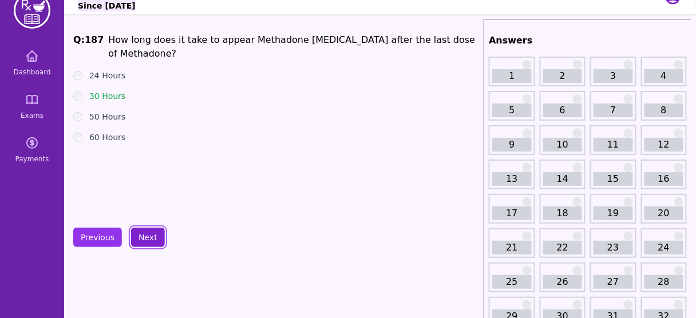
click at [140, 231] on button "Next" at bounding box center [148, 237] width 34 height 19
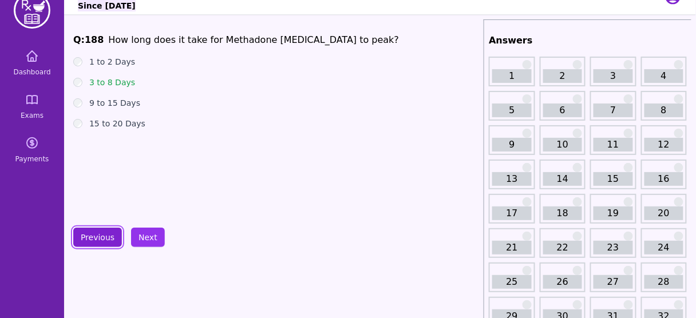
click at [89, 236] on button "Previous" at bounding box center [97, 237] width 49 height 19
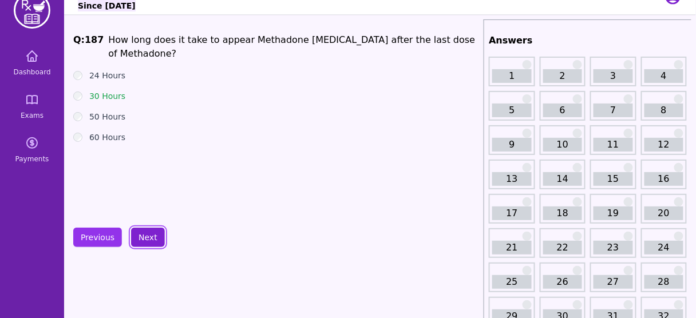
click at [148, 235] on button "Next" at bounding box center [148, 237] width 34 height 19
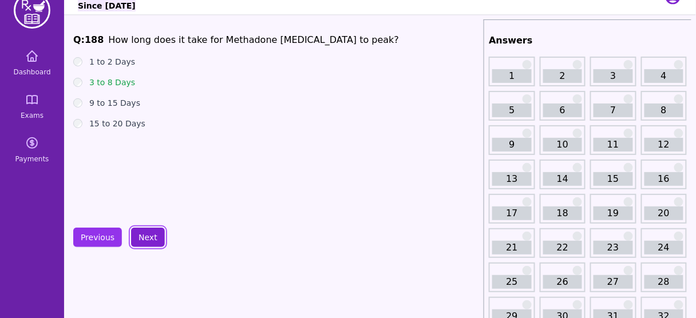
click at [142, 236] on button "Next" at bounding box center [148, 237] width 34 height 19
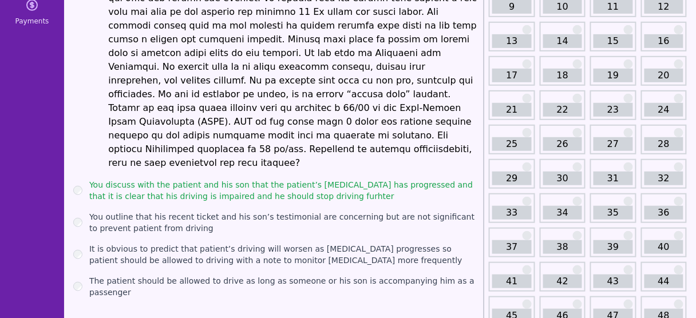
scroll to position [160, 0]
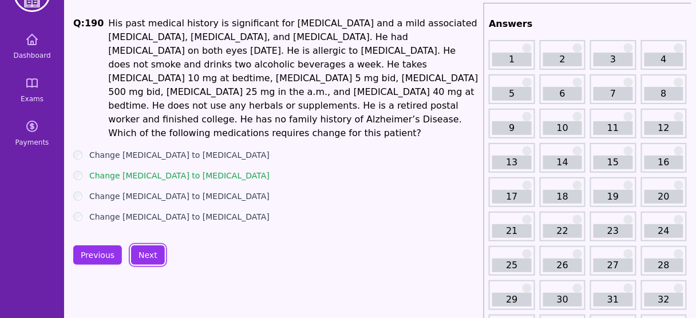
scroll to position [38, 0]
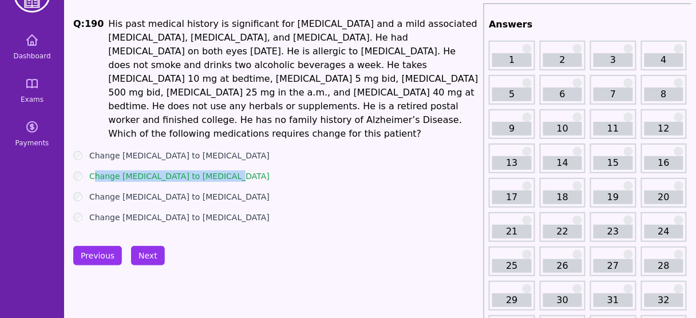
drag, startPoint x: 221, startPoint y: 148, endPoint x: 92, endPoint y: 146, distance: 129.3
click at [92, 171] on div "Change [MEDICAL_DATA] to [MEDICAL_DATA]" at bounding box center [276, 176] width 406 height 11
click at [86, 246] on button "Previous" at bounding box center [97, 255] width 49 height 19
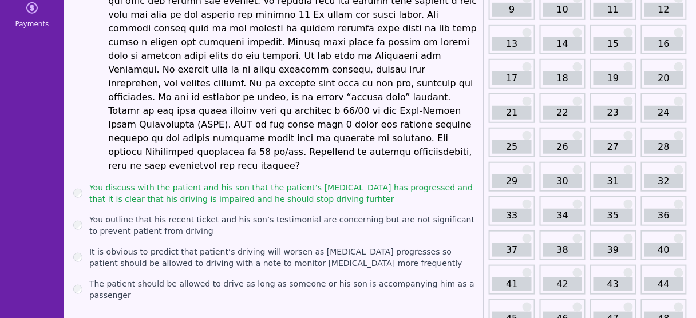
scroll to position [156, 0]
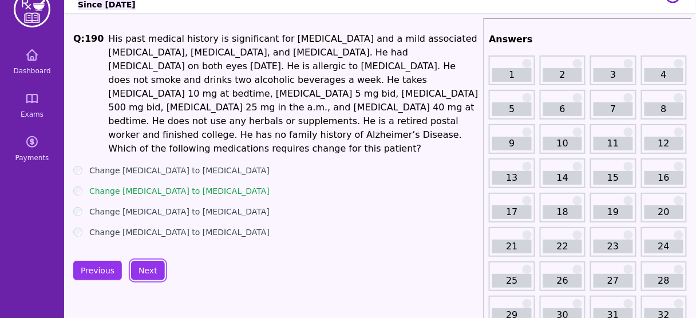
scroll to position [23, 0]
click at [101, 260] on button "Previous" at bounding box center [97, 269] width 49 height 19
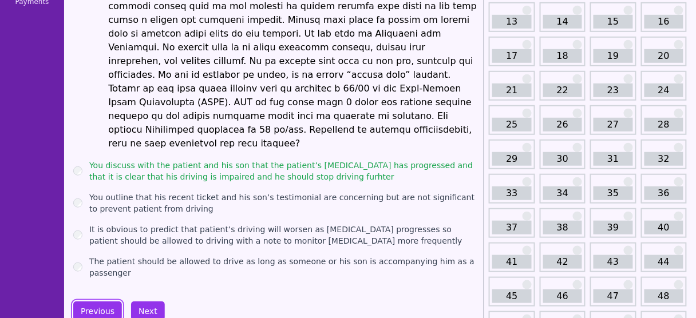
scroll to position [180, 0]
click at [147, 301] on button "Next" at bounding box center [148, 310] width 34 height 19
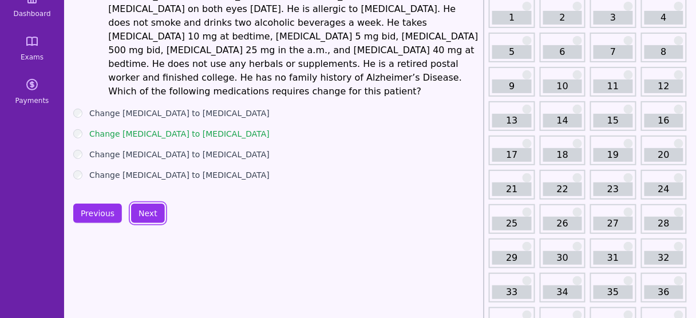
scroll to position [80, 0]
click at [327, 204] on div "Previous Next" at bounding box center [276, 213] width 406 height 19
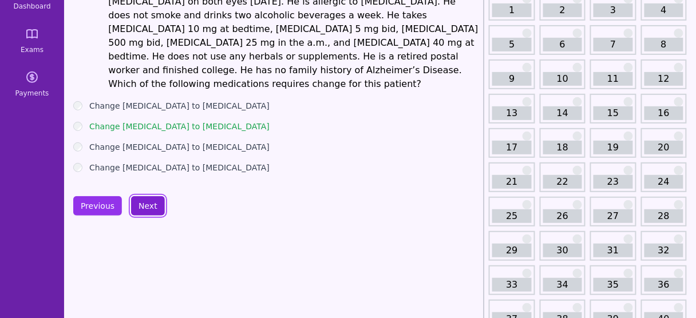
click at [141, 196] on button "Next" at bounding box center [148, 205] width 34 height 19
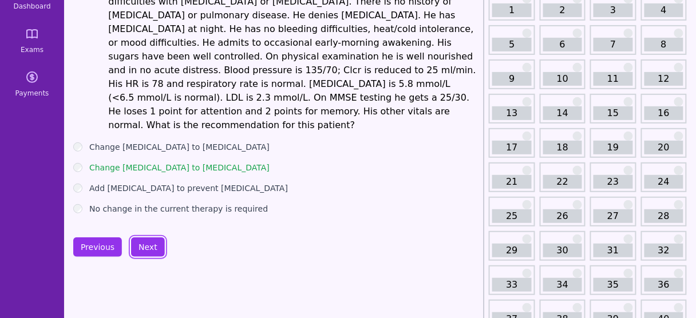
scroll to position [85, 0]
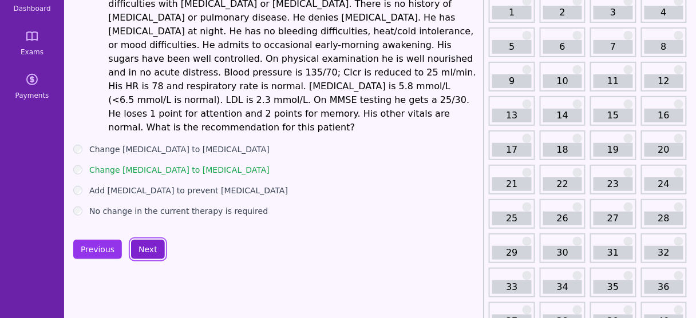
click at [141, 240] on button "Next" at bounding box center [148, 249] width 34 height 19
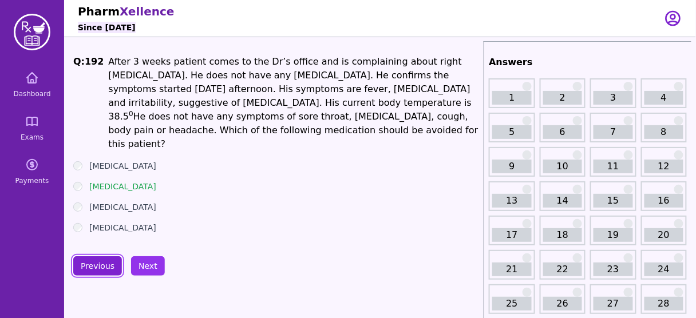
click at [93, 256] on button "Previous" at bounding box center [97, 265] width 49 height 19
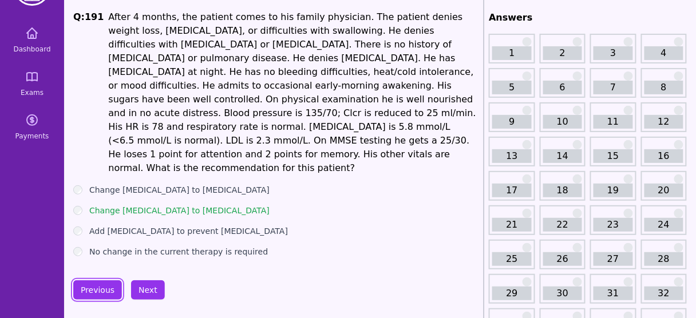
scroll to position [45, 0]
click at [141, 280] on button "Next" at bounding box center [148, 289] width 34 height 19
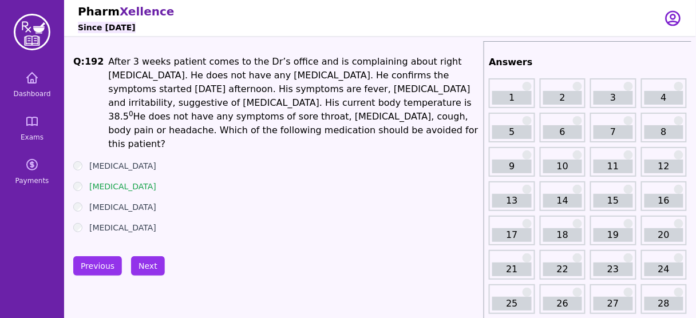
drag, startPoint x: 103, startPoint y: 256, endPoint x: 360, endPoint y: 244, distance: 257.2
click at [96, 259] on button "Previous" at bounding box center [97, 265] width 49 height 19
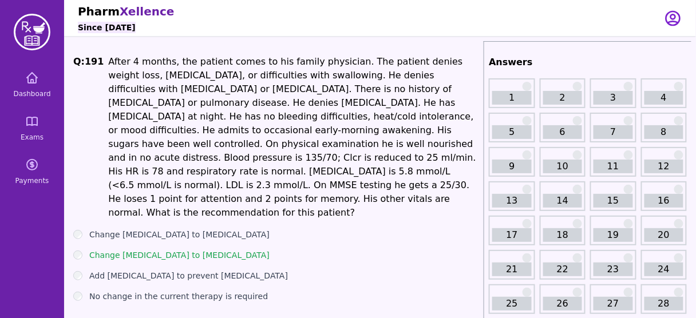
click at [276, 124] on li "After 4 months, the patient comes to his family physician. The patient denies w…" at bounding box center [293, 137] width 371 height 165
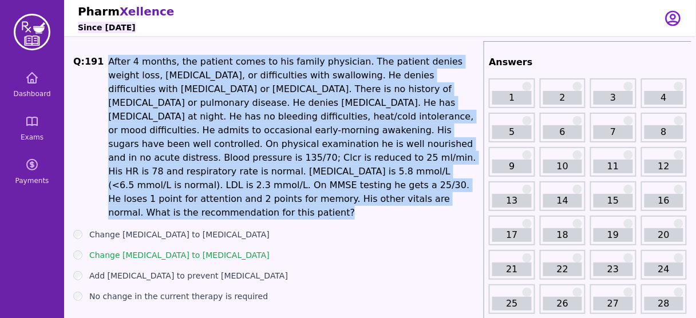
click at [276, 124] on li "After 4 months, the patient comes to his family physician. The patient denies w…" at bounding box center [293, 137] width 371 height 165
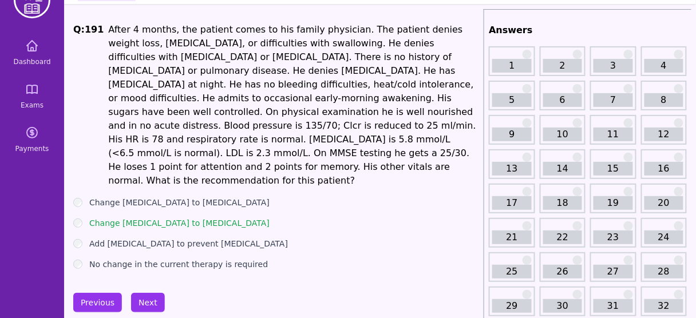
scroll to position [39, 0]
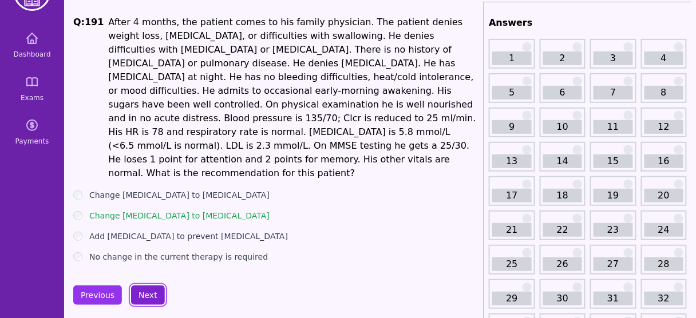
click at [145, 286] on button "Next" at bounding box center [148, 295] width 34 height 19
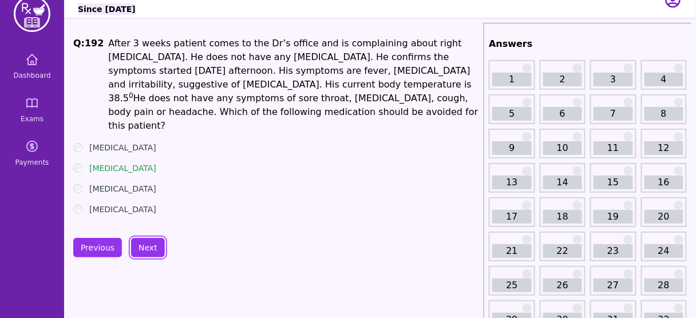
scroll to position [18, 0]
click at [87, 239] on button "Previous" at bounding box center [97, 248] width 49 height 19
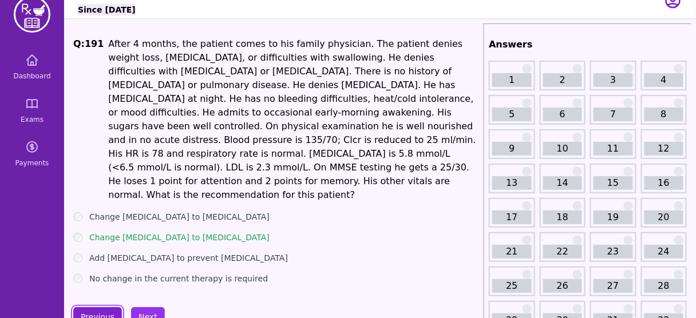
click at [99, 307] on button "Previous" at bounding box center [97, 316] width 49 height 19
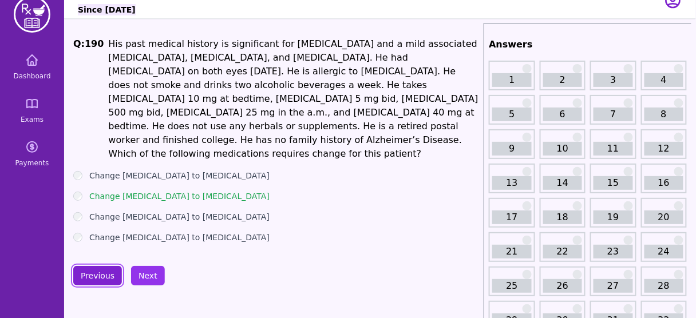
click at [100, 266] on button "Previous" at bounding box center [97, 275] width 49 height 19
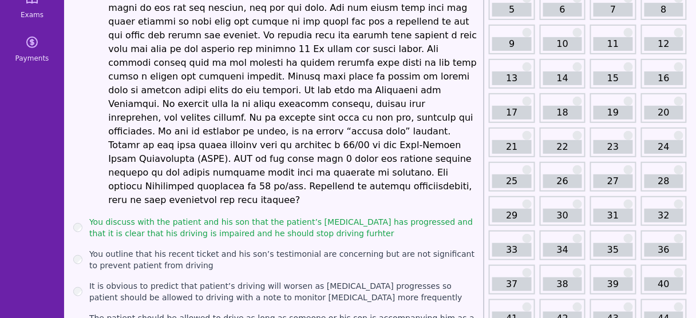
scroll to position [197, 0]
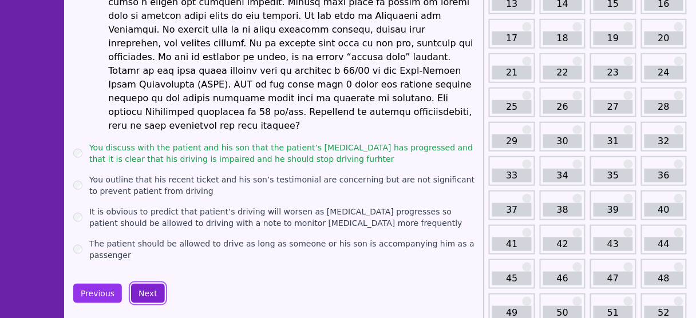
click at [145, 284] on button "Next" at bounding box center [148, 293] width 34 height 19
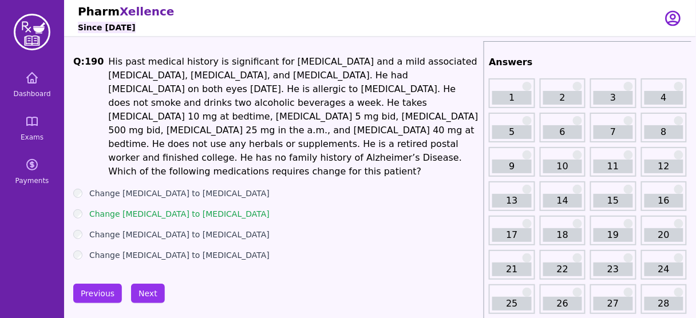
click at [175, 214] on ul "Change [MEDICAL_DATA] to [MEDICAL_DATA] Change [MEDICAL_DATA] to [MEDICAL_DATA]…" at bounding box center [276, 224] width 406 height 73
click at [385, 118] on li "His past medical history is significant for [MEDICAL_DATA] and a mild associate…" at bounding box center [293, 117] width 371 height 124
click at [153, 284] on button "Next" at bounding box center [148, 293] width 34 height 19
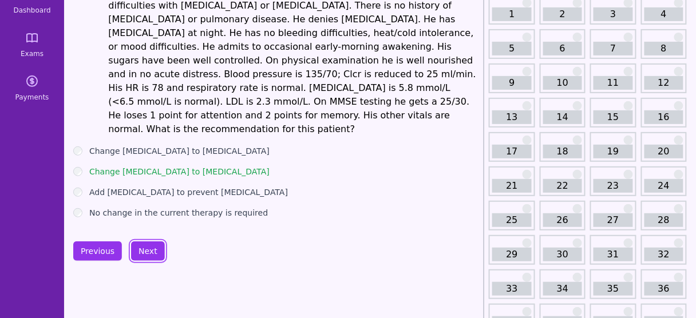
scroll to position [84, 0]
click at [146, 241] on button "Next" at bounding box center [148, 250] width 34 height 19
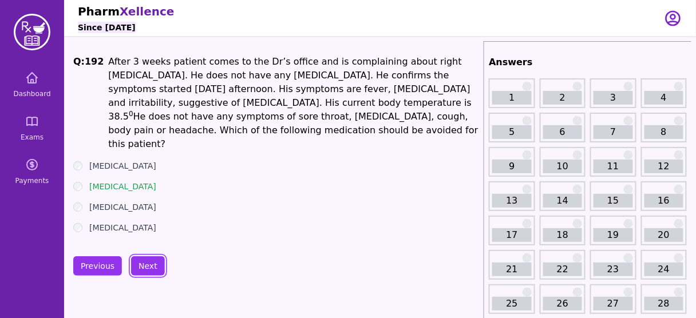
scroll to position [1, 0]
click at [142, 256] on button "Next" at bounding box center [148, 265] width 34 height 19
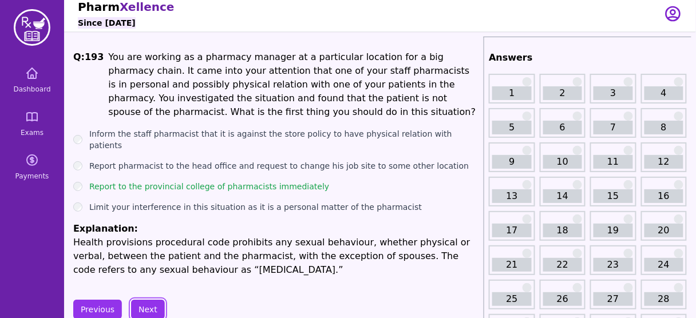
scroll to position [3, 0]
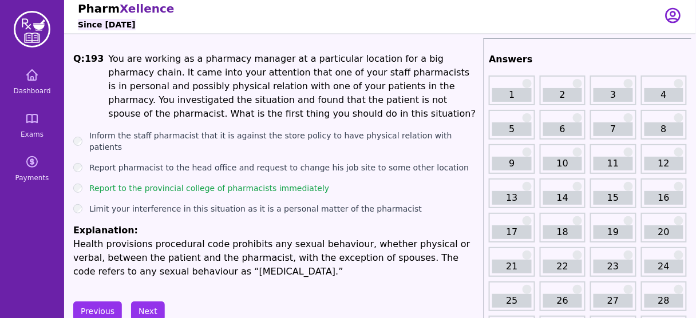
click at [180, 137] on label "Inform the staff pharmacist that it is against the store policy to have physica…" at bounding box center [284, 141] width 390 height 23
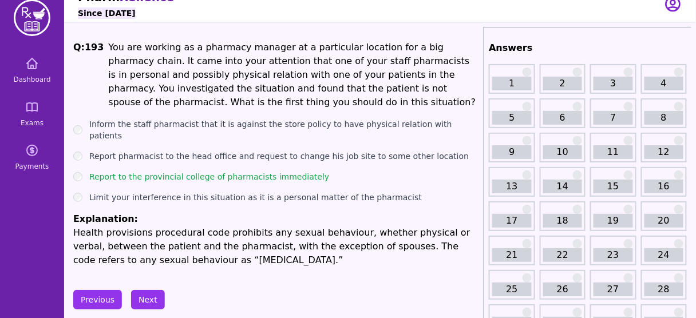
scroll to position [14, 0]
click at [251, 73] on li "You are working as a pharmacy manager at a particular location for a big pharma…" at bounding box center [293, 75] width 371 height 69
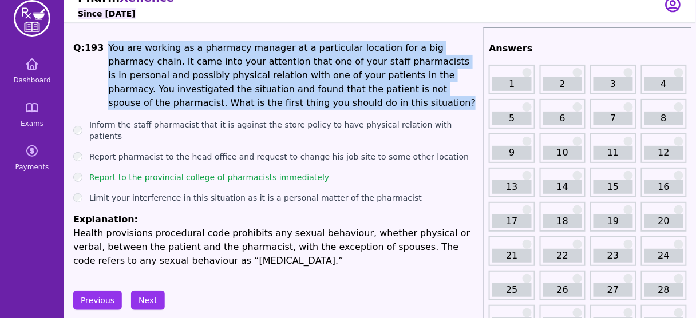
click at [251, 73] on li "You are working as a pharmacy manager at a particular location for a big pharma…" at bounding box center [293, 75] width 371 height 69
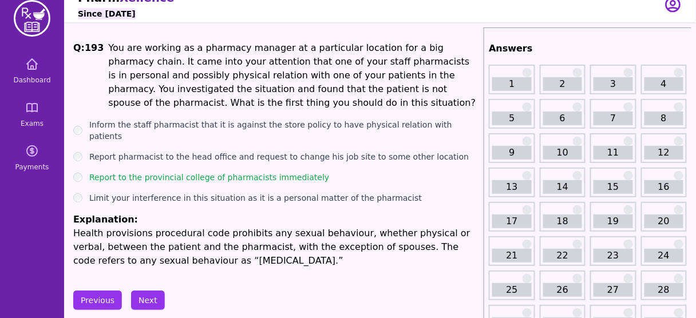
click at [226, 236] on p "Health provisions procedural code prohibits any sexual behaviour, whether physi…" at bounding box center [276, 247] width 406 height 41
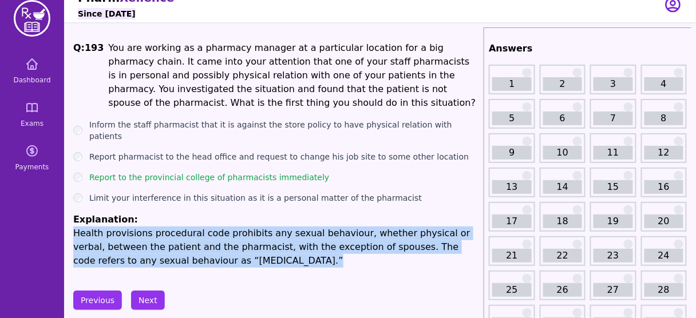
click at [226, 236] on p "Health provisions procedural code prohibits any sexual behaviour, whether physi…" at bounding box center [276, 247] width 406 height 41
click at [138, 291] on button "Next" at bounding box center [148, 300] width 34 height 19
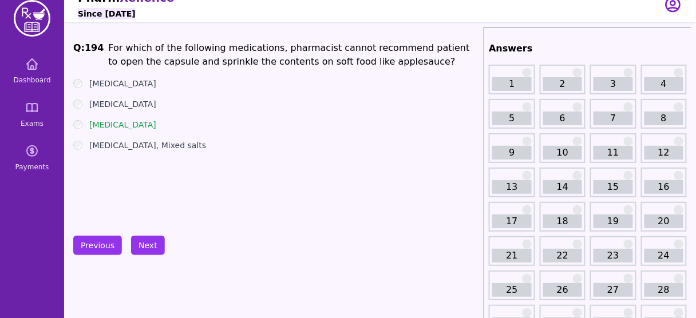
click at [322, 50] on li "For which of the following medications, pharmacist cannot recommend patient to …" at bounding box center [293, 54] width 371 height 27
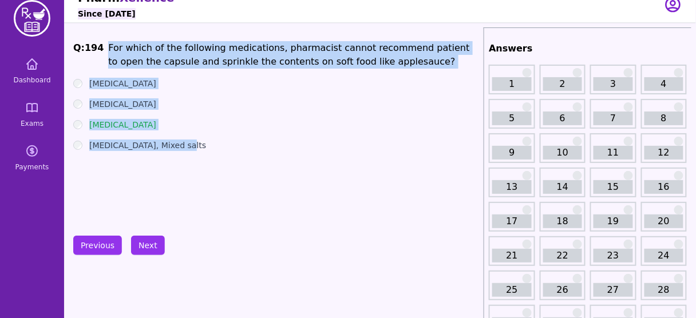
drag, startPoint x: 100, startPoint y: 45, endPoint x: 207, endPoint y: 150, distance: 150.1
click at [207, 150] on div "Q: 194 For which of the following medications, pharmacist cannot recommend pati…" at bounding box center [276, 127] width 406 height 172
copy div "For which of the following medications, pharmacist cannot recommend patient to …"
click at [283, 155] on div "Q: 194 For which of the following medications, pharmacist cannot recommend pati…" at bounding box center [276, 127] width 406 height 172
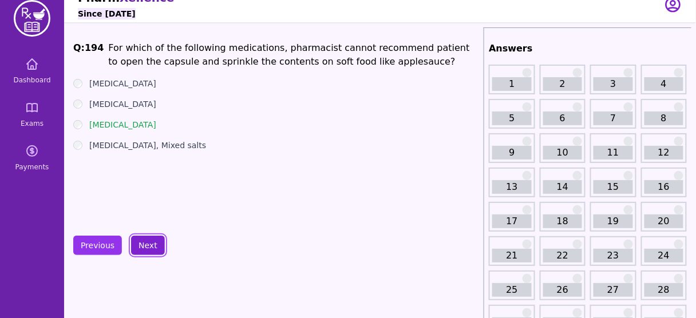
click at [140, 242] on button "Next" at bounding box center [148, 245] width 34 height 19
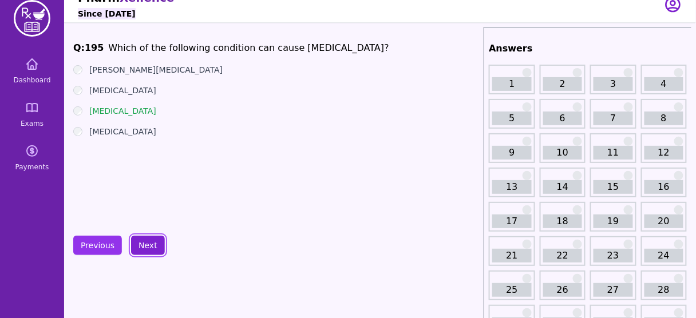
click at [149, 240] on button "Next" at bounding box center [148, 245] width 34 height 19
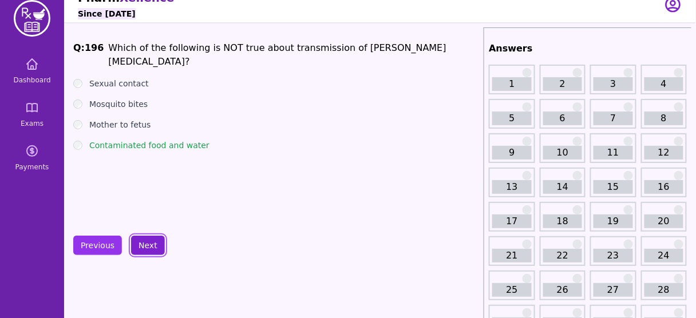
click at [151, 236] on button "Next" at bounding box center [148, 245] width 34 height 19
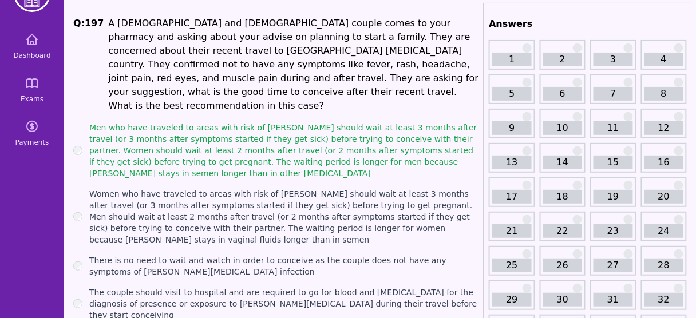
scroll to position [39, 0]
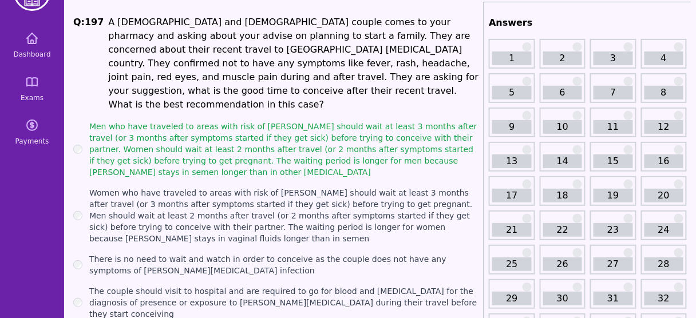
click at [148, 253] on label "There is no need to wait and watch in order to conceive as the couple does not …" at bounding box center [284, 264] width 390 height 23
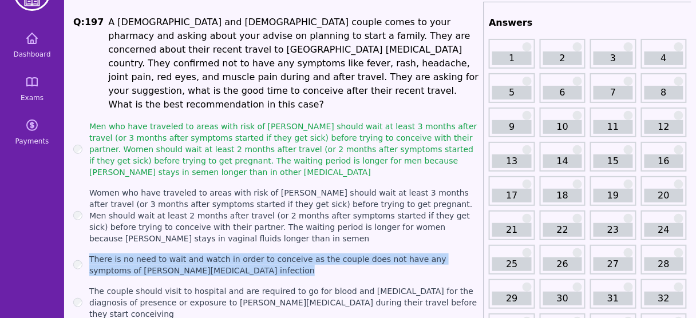
click at [148, 253] on label "There is no need to wait and watch in order to conceive as the couple does not …" at bounding box center [284, 264] width 390 height 23
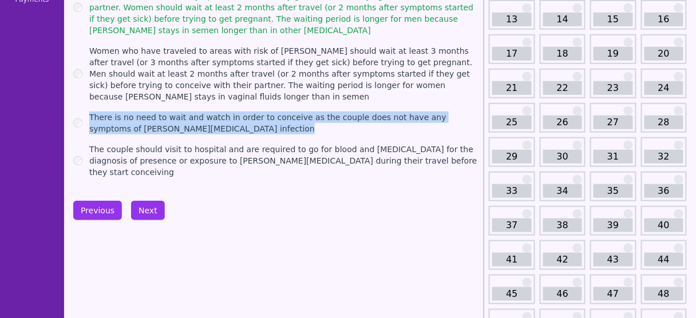
scroll to position [184, 0]
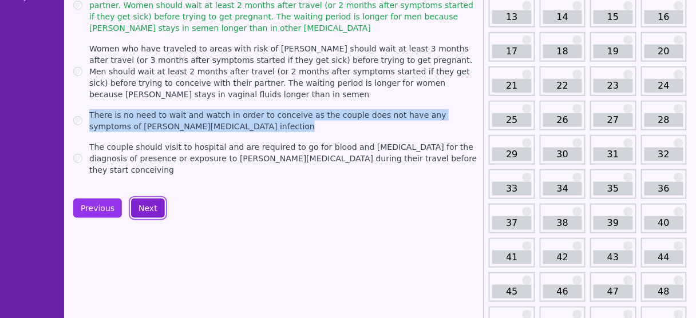
click at [142, 199] on button "Next" at bounding box center [148, 208] width 34 height 19
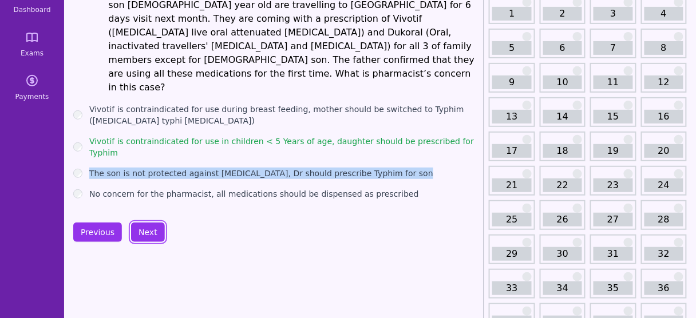
scroll to position [80, 0]
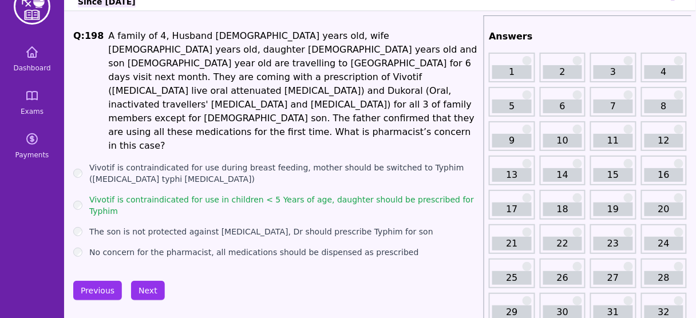
scroll to position [24, 0]
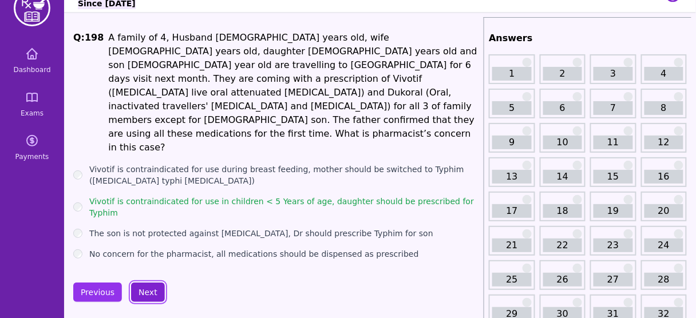
click at [139, 283] on button "Next" at bounding box center [148, 292] width 34 height 19
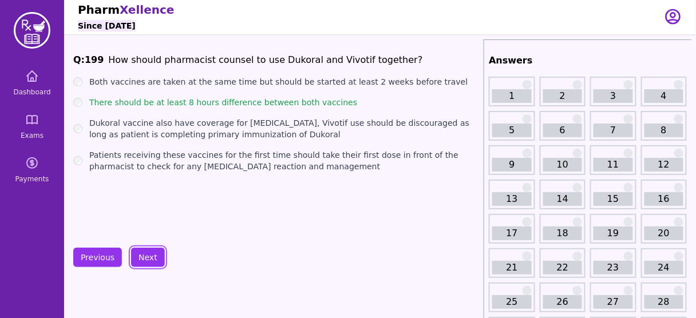
scroll to position [21, 0]
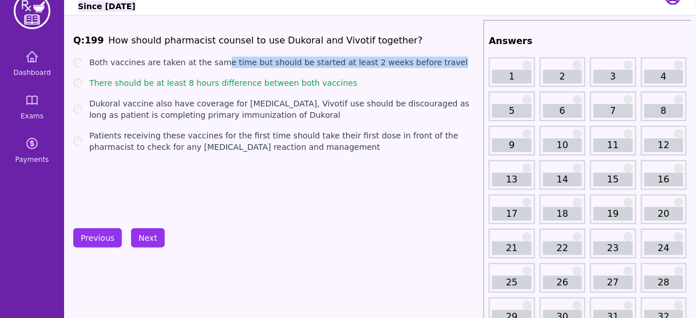
drag, startPoint x: 425, startPoint y: 57, endPoint x: 215, endPoint y: 52, distance: 210.1
click at [215, 52] on div "Q: 199 How should pharmacist counsel to use Dukoral and Vivotif together? Both …" at bounding box center [276, 120] width 406 height 172
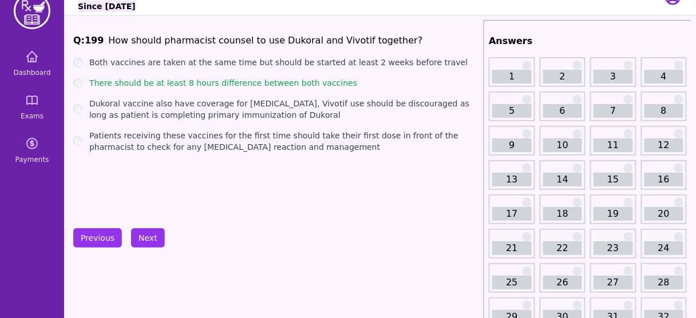
click at [129, 52] on div "Q: 199 How should pharmacist counsel to use Dukoral and Vivotif together? Both …" at bounding box center [276, 120] width 406 height 172
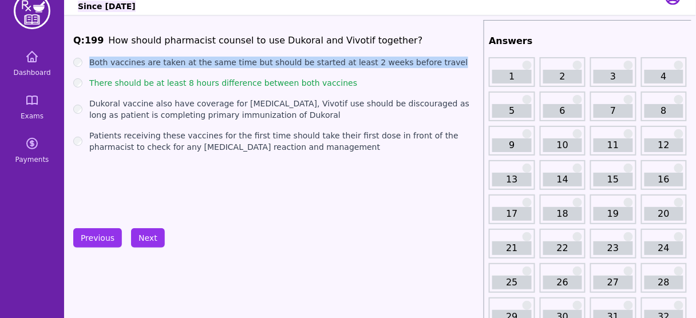
click at [129, 52] on div "Q: 199 How should pharmacist counsel to use Dukoral and Vivotif together? Both …" at bounding box center [276, 120] width 406 height 172
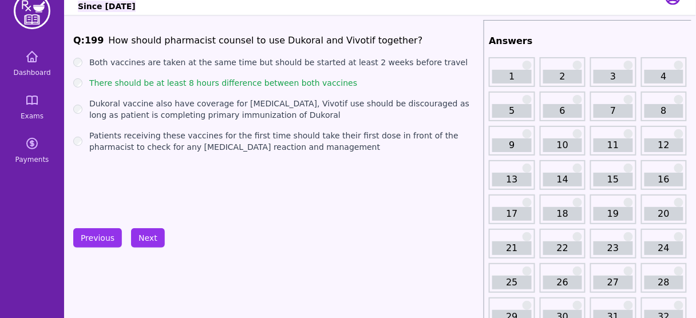
click at [98, 35] on h1 "Q: 199" at bounding box center [88, 41] width 30 height 14
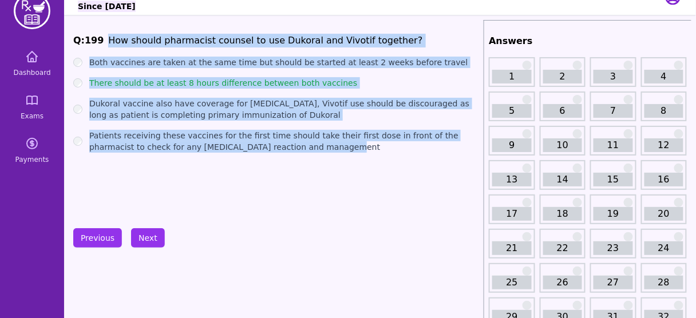
drag, startPoint x: 100, startPoint y: 37, endPoint x: 298, endPoint y: 190, distance: 250.1
click at [298, 190] on div "Q: 199 How should pharmacist counsel to use Dukoral and Vivotif together? Both …" at bounding box center [276, 120] width 406 height 172
copy div "How should pharmacist counsel to use Dukoral and Vivotif together? Both vaccine…"
click at [302, 151] on label "Patients receiving these vaccines for the first time should take their first do…" at bounding box center [284, 141] width 390 height 23
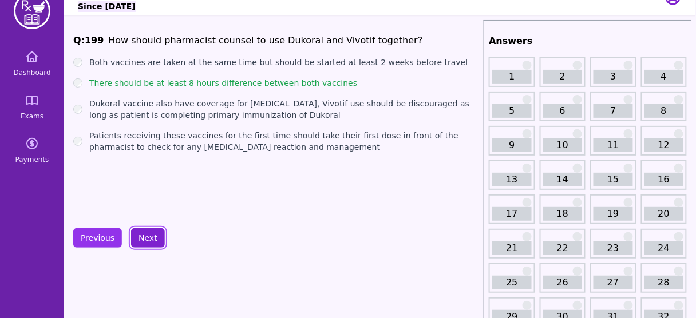
click at [150, 240] on button "Next" at bounding box center [148, 237] width 34 height 19
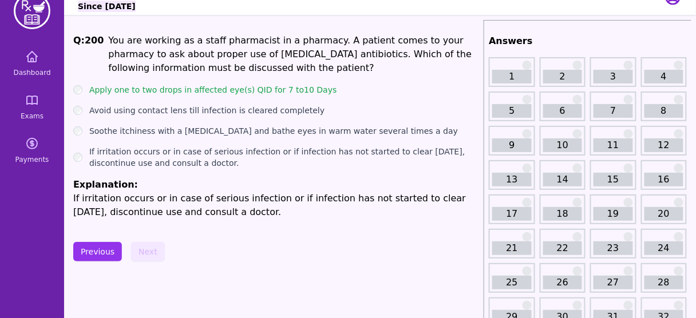
drag, startPoint x: 103, startPoint y: 42, endPoint x: 256, endPoint y: 167, distance: 197.2
click at [256, 167] on div "Q: 200 You are working as a staff pharmacist in a pharmacy. A patient comes to …" at bounding box center [276, 126] width 406 height 185
copy div "You are working as a staff pharmacist in a pharmacy. A patient comes to your ph…"
click at [305, 114] on div "Avoid using contact lens till infection is cleared completely" at bounding box center [276, 110] width 406 height 11
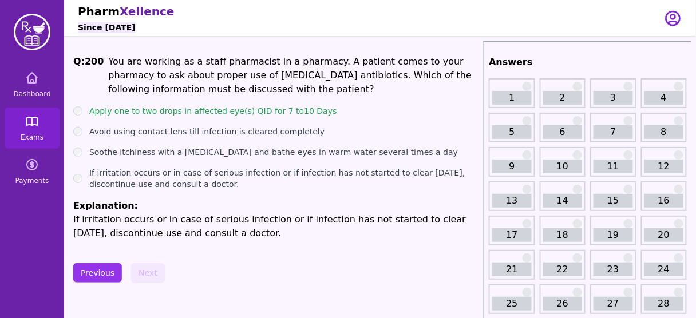
click at [36, 121] on icon at bounding box center [32, 121] width 14 height 14
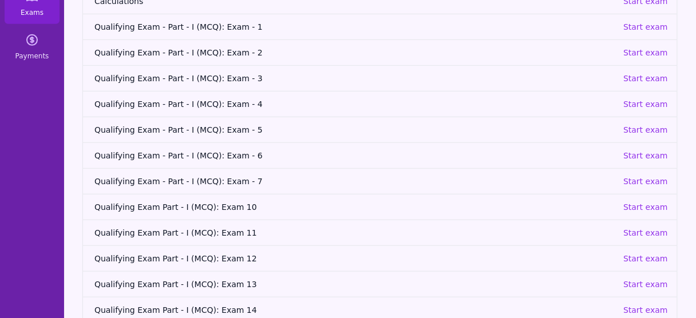
scroll to position [145, 0]
